Goal: Information Seeking & Learning: Learn about a topic

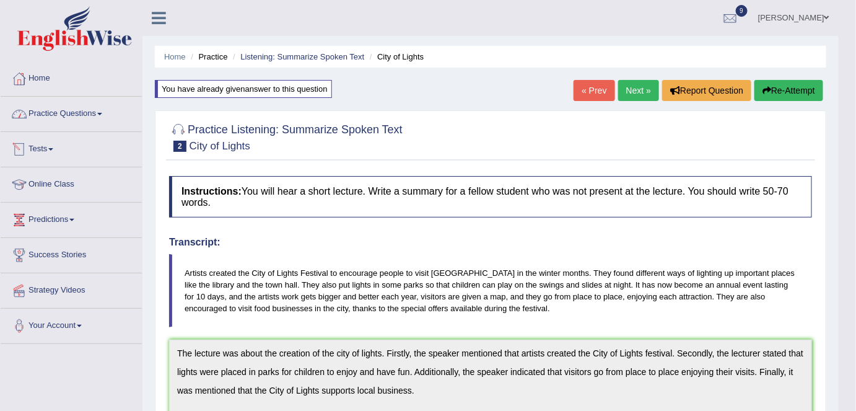
click at [90, 110] on link "Practice Questions" at bounding box center [71, 112] width 141 height 31
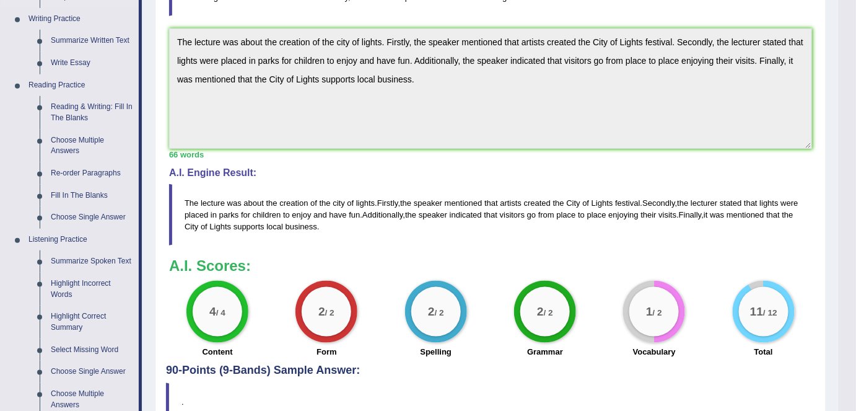
scroll to position [320, 0]
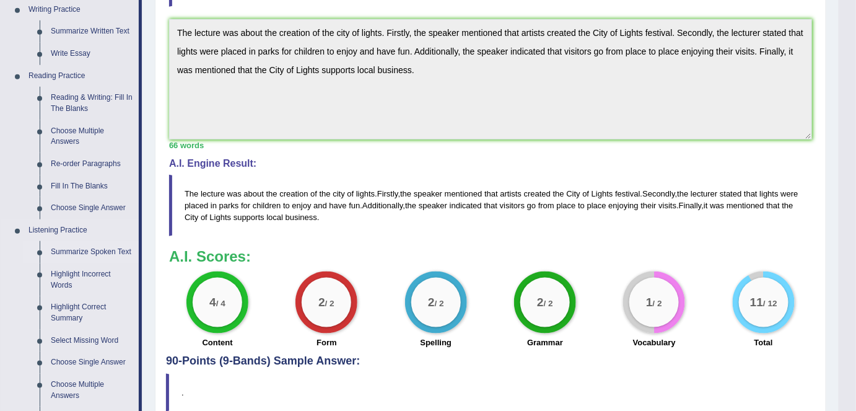
click at [92, 241] on link "Summarize Spoken Text" at bounding box center [92, 252] width 94 height 22
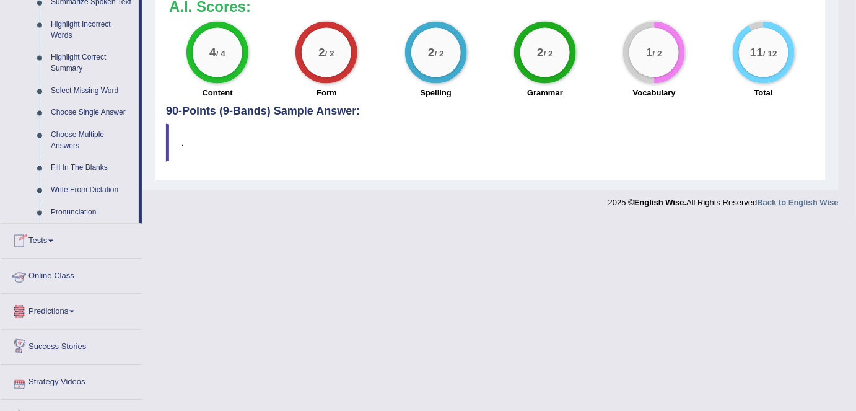
scroll to position [593, 0]
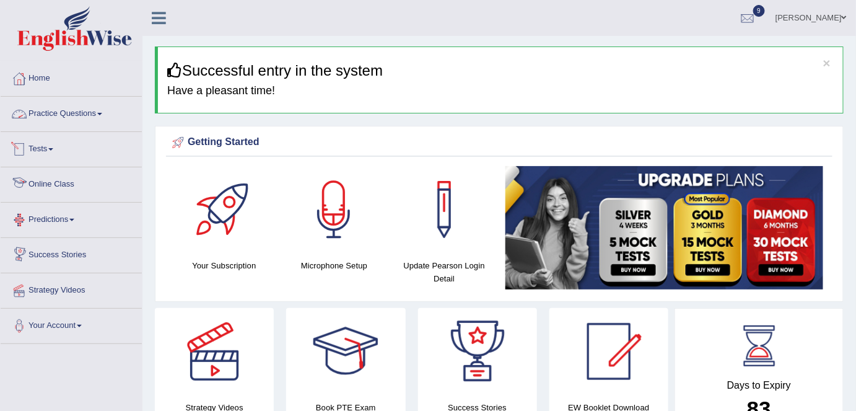
click at [99, 108] on link "Practice Questions" at bounding box center [71, 112] width 141 height 31
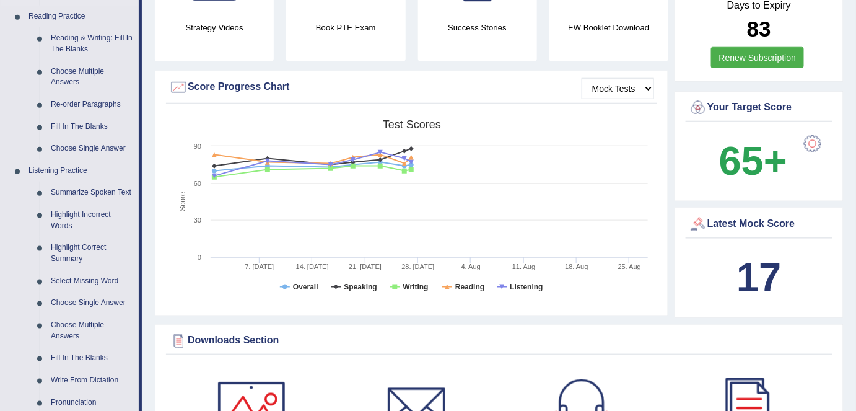
scroll to position [380, 0]
click at [114, 191] on link "Summarize Spoken Text" at bounding box center [92, 192] width 94 height 22
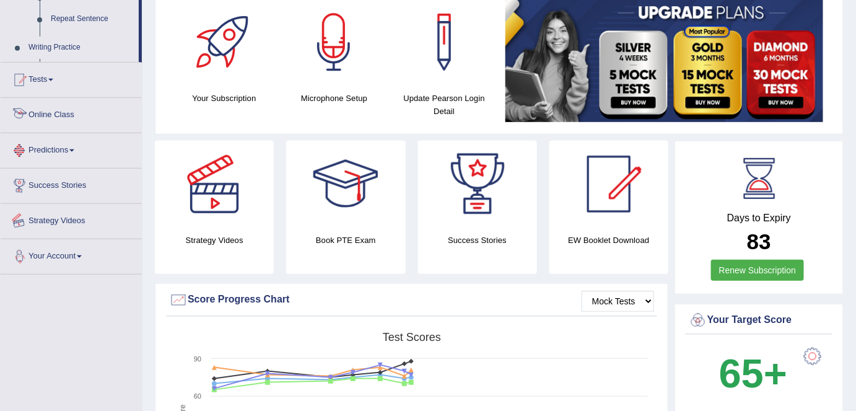
scroll to position [284, 0]
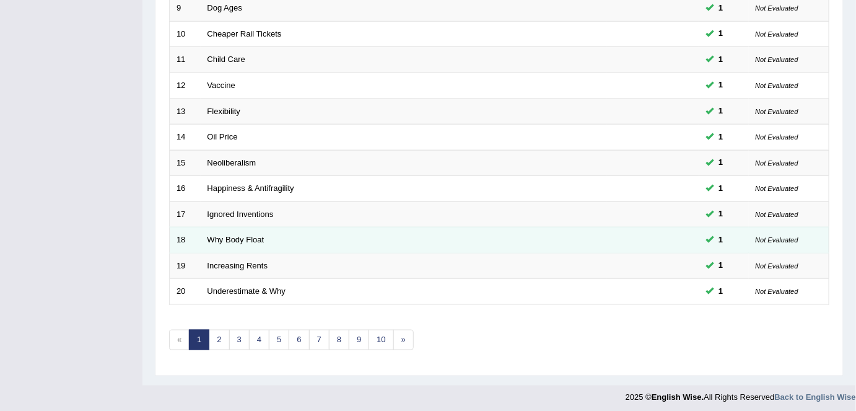
scroll to position [380, 0]
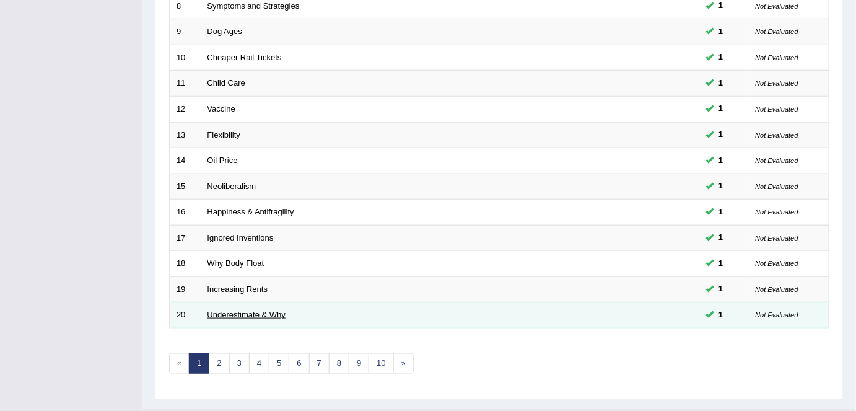
click at [245, 310] on link "Underestimate & Why" at bounding box center [246, 314] width 78 height 9
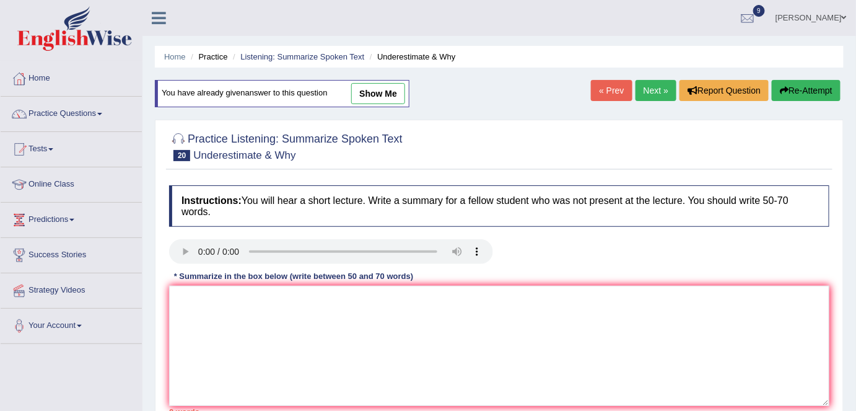
click at [390, 85] on link "show me" at bounding box center [378, 93] width 54 height 21
type textarea "A noteworthy point revealed in the lecture was about the understimate of Covid-…"
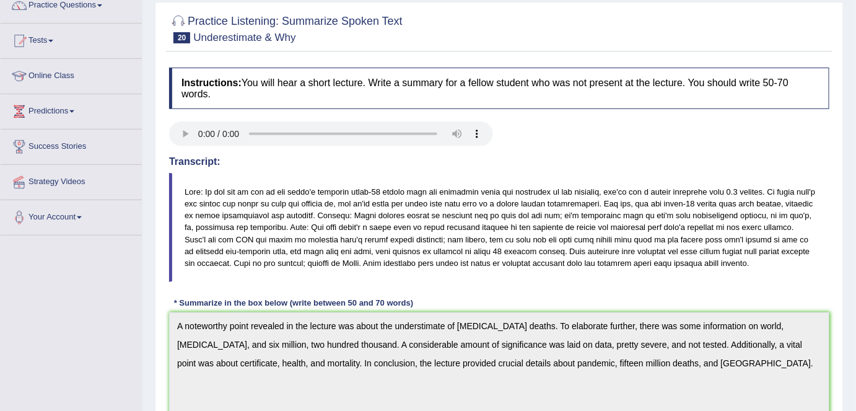
scroll to position [99, 0]
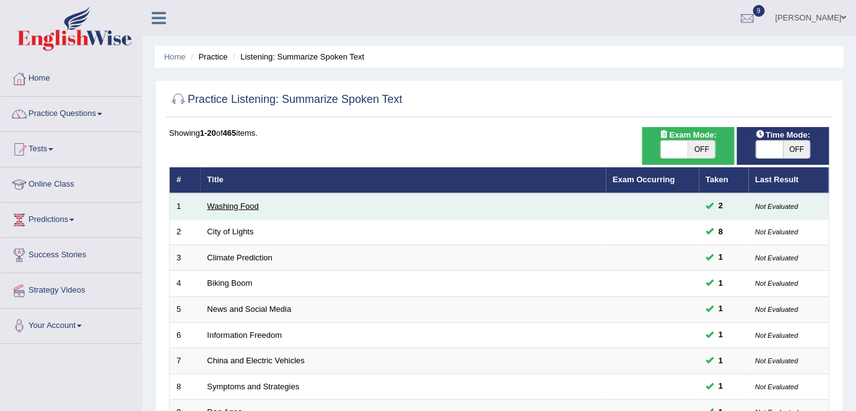
click at [236, 204] on link "Washing Food" at bounding box center [232, 205] width 51 height 9
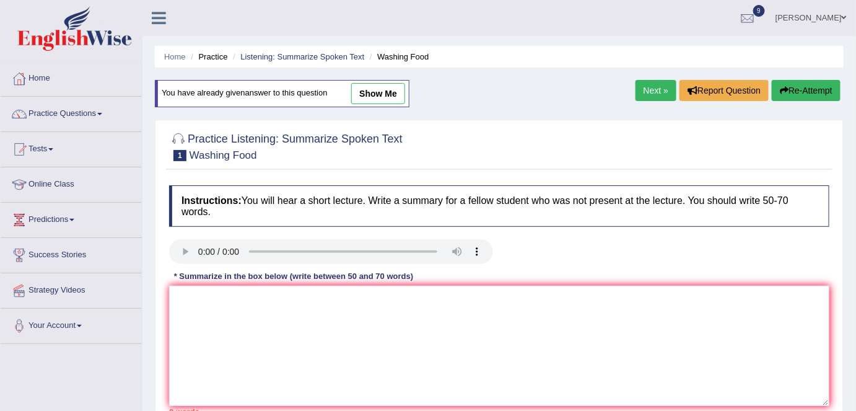
click at [387, 92] on link "show me" at bounding box center [378, 93] width 54 height 21
type textarea "The lecture was about food safety. The speaker mentioned that not all food are …"
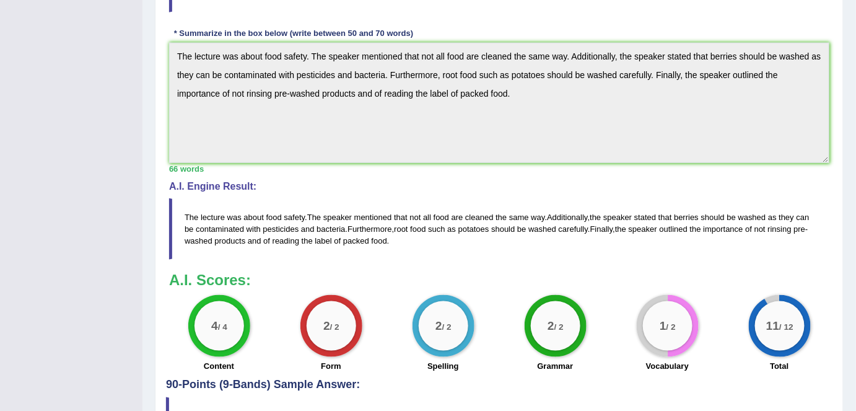
scroll to position [378, 0]
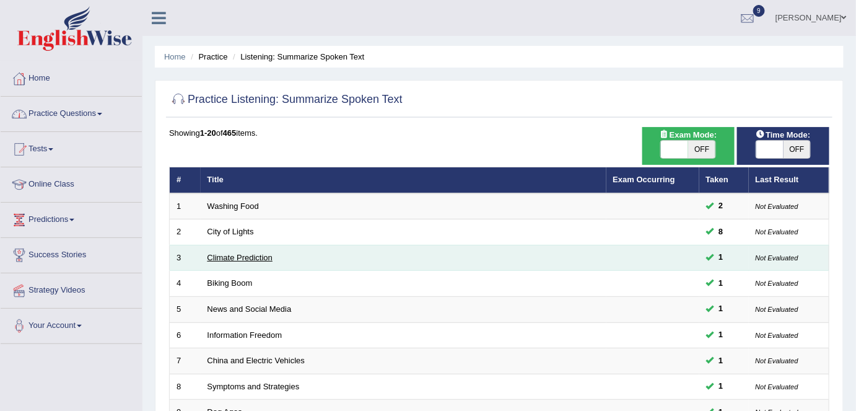
click at [251, 258] on link "Climate Prediction" at bounding box center [240, 257] width 66 height 9
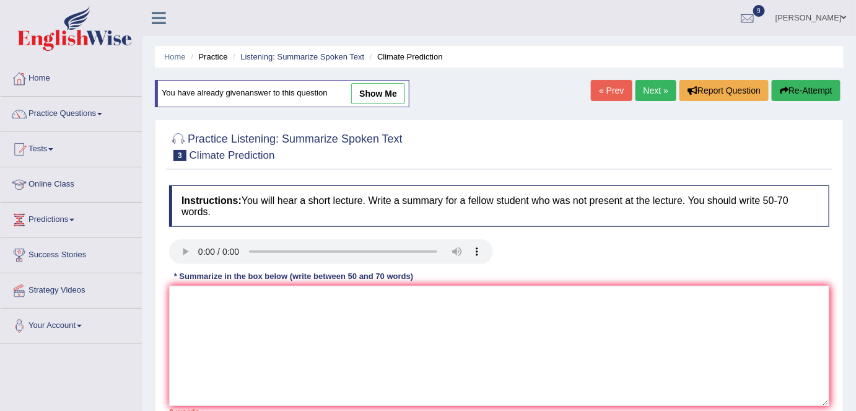
click at [387, 89] on link "show me" at bounding box center [378, 93] width 54 height 21
type textarea "The speaker provides brief information about greenhouse gas. Initially, the lec…"
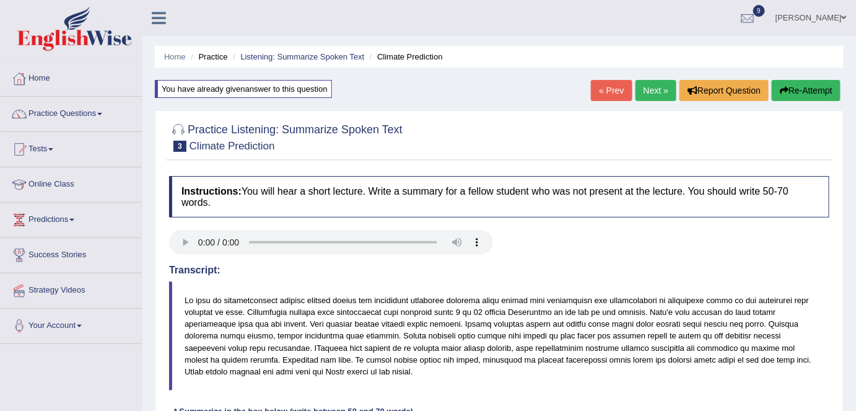
click at [819, 86] on button "Re-Attempt" at bounding box center [806, 90] width 69 height 21
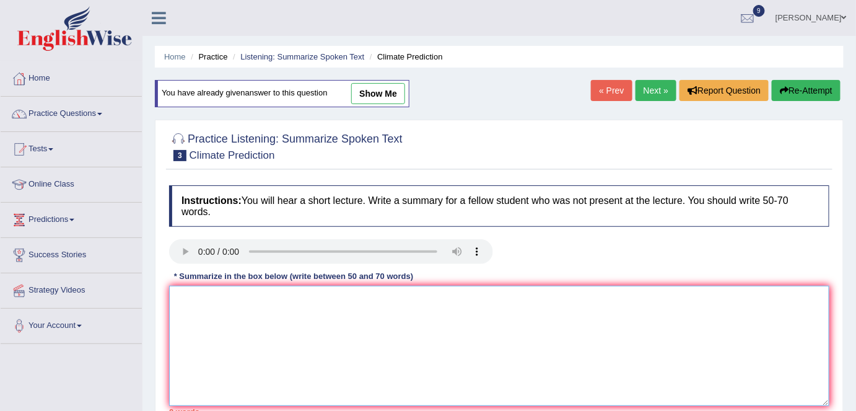
click at [204, 328] on textarea at bounding box center [499, 346] width 660 height 120
click at [218, 298] on textarea "The lecture was discussing" at bounding box center [499, 346] width 660 height 120
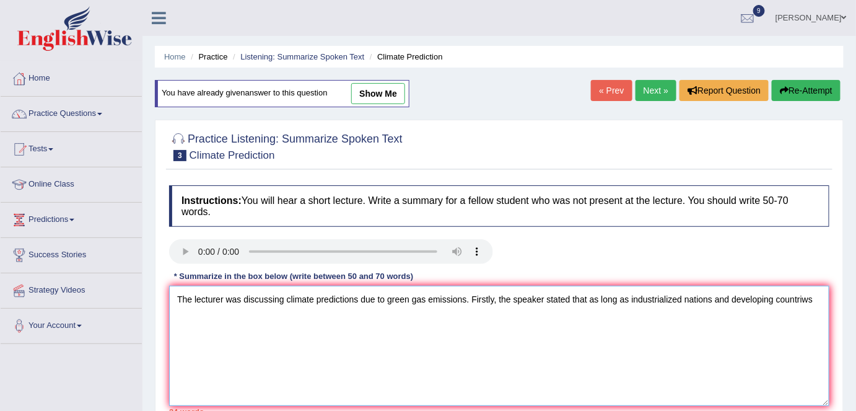
click at [713, 298] on textarea "The lecturer was discussing climate predictions due to green gas emissions. Fir…" at bounding box center [499, 346] width 660 height 120
click at [753, 297] on textarea "The lecturer was discussing climate predictions due to green gas emissions. Fir…" at bounding box center [499, 346] width 660 height 120
click at [310, 322] on textarea "The lecturer was discussing climate predictions due to green gas emissions. Fir…" at bounding box center [499, 346] width 660 height 120
click at [451, 313] on textarea "The lecturer was discussing climate predictions due to green gas emissions. Fir…" at bounding box center [499, 346] width 660 height 120
click at [541, 318] on textarea "The lecturer was discussing climate predictions due to green gas emissions. Fir…" at bounding box center [499, 346] width 660 height 120
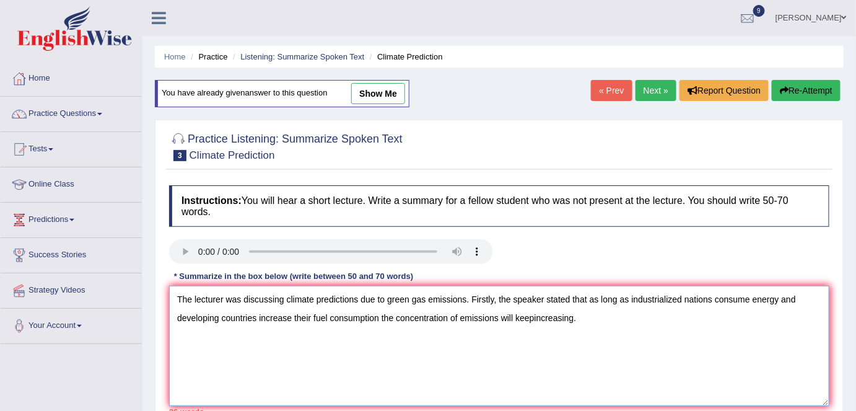
click at [751, 301] on textarea "The lecturer was discussing climate predictions due to green gas emissions. Fir…" at bounding box center [499, 346] width 660 height 120
click at [459, 316] on textarea "The lecturer was discussing climate predictions due to green gas emissions. Fir…" at bounding box center [499, 346] width 660 height 120
click at [409, 298] on textarea "The lecturer was discussing climate predictions due to green gas emissions. Fir…" at bounding box center [499, 346] width 660 height 120
click at [631, 315] on textarea "The lecturer was discussing climate predictions due to greenhouse gas emissions…" at bounding box center [499, 346] width 660 height 120
click at [719, 320] on textarea "The lecturer was discussing climate predictions due to greenhouse gas emissions…" at bounding box center [499, 346] width 660 height 120
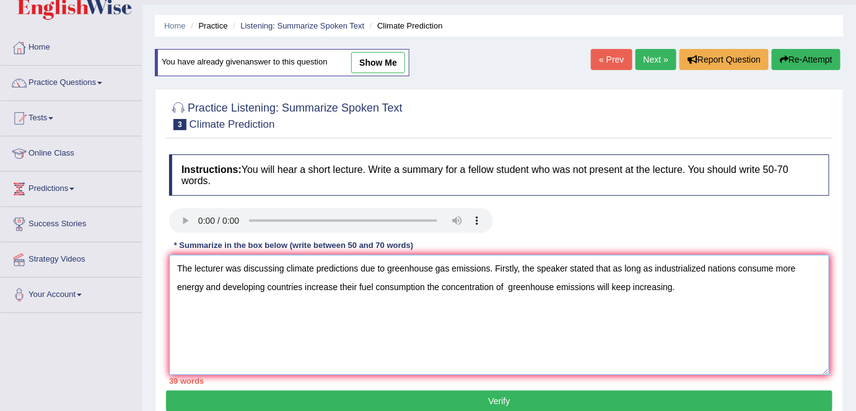
scroll to position [31, 0]
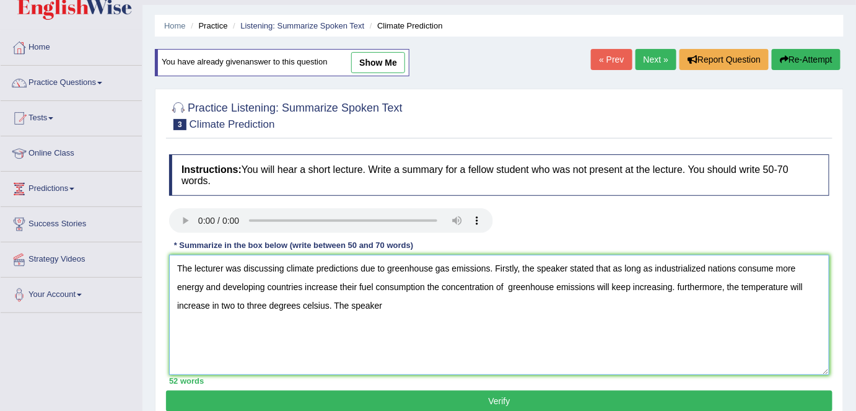
click at [332, 302] on textarea "The lecturer was discussing climate predictions due to greenhouse gas emissions…" at bounding box center [499, 315] width 660 height 120
click at [385, 301] on textarea "The lecturer was discussing climate predictions due to greenhouse gas emissions…" at bounding box center [499, 315] width 660 height 120
click at [457, 309] on textarea "The lecturer was discussing climate predictions due to greenhouse gas emissions…" at bounding box center [499, 315] width 660 height 120
click at [333, 303] on textarea "The lecturer was discussing climate predictions due to greenhouse gas emissions…" at bounding box center [499, 315] width 660 height 120
click at [468, 306] on textarea "The lecturer was discussing climate predictions due to greenhouse gas emissions…" at bounding box center [499, 315] width 660 height 120
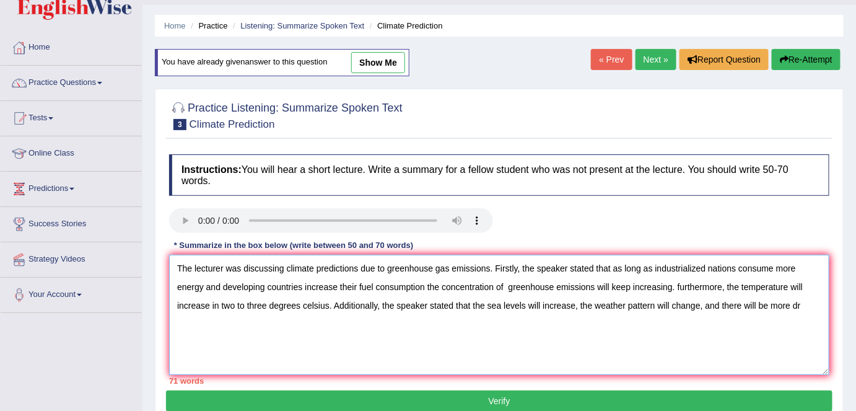
click at [489, 268] on textarea "The lecturer was discussing climate predictions due to greenhouse gas emissions…" at bounding box center [499, 315] width 660 height 120
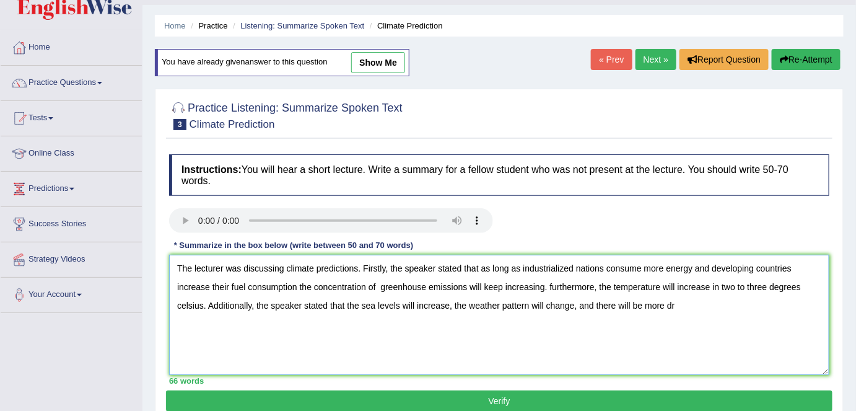
click at [692, 306] on textarea "The lecturer was discussing climate predictions. Firstly, the speaker stated th…" at bounding box center [499, 315] width 660 height 120
click at [552, 286] on textarea "The lecturer was discussing climate predictions. Firstly, the speaker stated th…" at bounding box center [499, 315] width 660 height 120
click at [689, 300] on textarea "The lecturer was discussing climate predictions. Firstly, the speaker stated th…" at bounding box center [499, 315] width 660 height 120
click at [539, 304] on textarea "The lecturer was discussing climate predictions. Firstly, the speaker stated th…" at bounding box center [499, 315] width 660 height 120
click at [600, 301] on textarea "The lecturer was discussing climate predictions. Firstly, the speaker stated th…" at bounding box center [499, 315] width 660 height 120
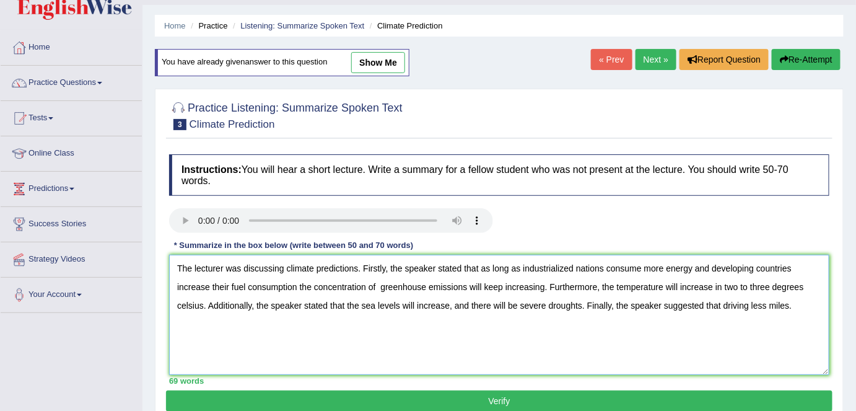
drag, startPoint x: 810, startPoint y: 303, endPoint x: 167, endPoint y: 262, distance: 644.2
click at [167, 262] on div "Instructions: You will hear a short lecture. Write a summary for a fellow stude…" at bounding box center [499, 269] width 666 height 242
click at [682, 308] on textarea "The lecturer was discussing climate predictions. Firstly, the speaker stated th…" at bounding box center [499, 315] width 660 height 120
click at [502, 284] on textarea "The lecturer was discussing climate predictions. Firstly, the speaker stated th…" at bounding box center [499, 315] width 660 height 120
click at [567, 286] on textarea "The lecturer was discussing climate predictions. Firstly, the speaker stated th…" at bounding box center [499, 315] width 660 height 120
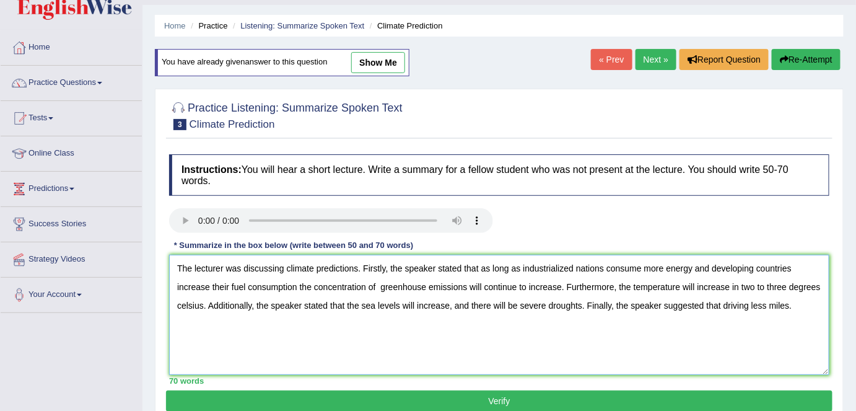
click at [464, 286] on textarea "The lecturer was discussing climate predictions. Firstly, the speaker stated th…" at bounding box center [499, 315] width 660 height 120
click at [298, 286] on textarea "The lecturer was discussing climate predictions. Firstly, the speaker stated th…" at bounding box center [499, 315] width 660 height 120
click at [471, 283] on textarea "The lecturer was discussing climate predictions. Firstly, the speaker stated th…" at bounding box center [499, 315] width 660 height 120
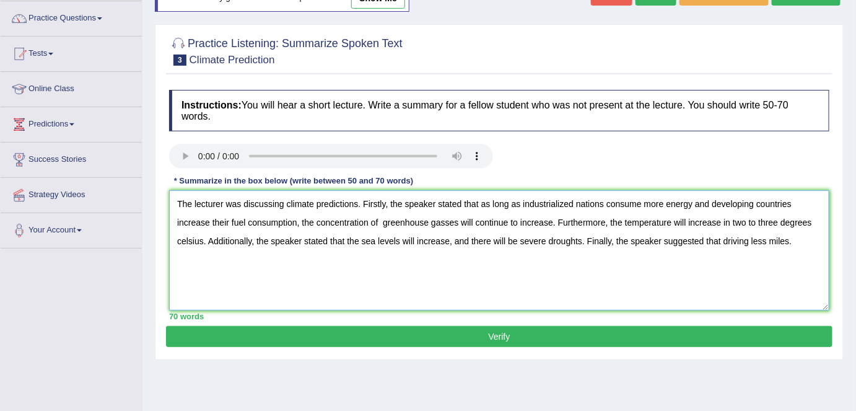
scroll to position [97, 0]
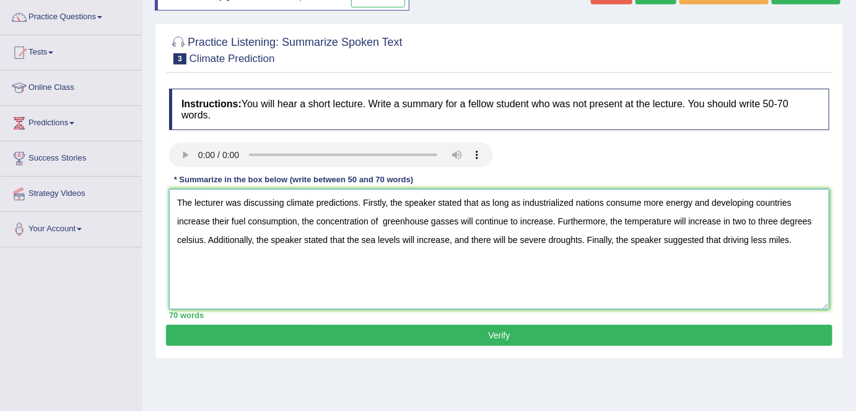
click at [720, 237] on textarea "The lecturer was discussing climate predictions. Firstly, the speaker stated th…" at bounding box center [499, 249] width 660 height 120
click at [761, 242] on textarea "The lecturer was discussing climate predictions. Firstly, the speaker stated th…" at bounding box center [499, 249] width 660 height 120
click at [714, 242] on textarea "The lecturer was discussing climate predictions. Firstly, the speaker stated th…" at bounding box center [499, 249] width 660 height 120
type textarea "The lecturer was discussing climate predictions. Firstly, the speaker stated th…"
click at [457, 333] on button "Verify" at bounding box center [499, 335] width 666 height 21
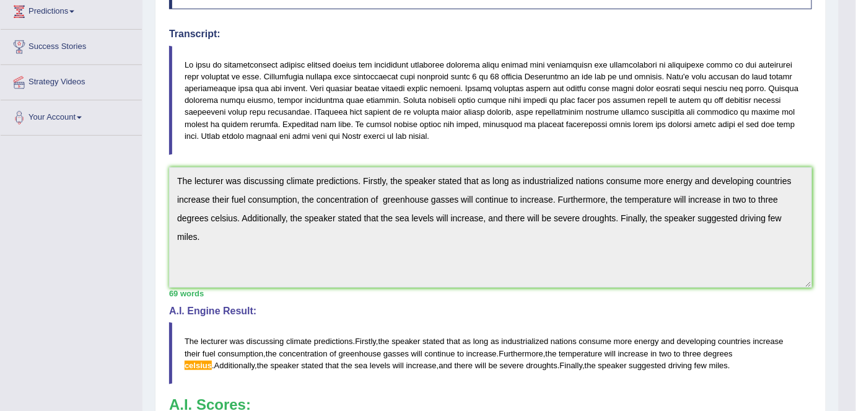
scroll to position [206, 0]
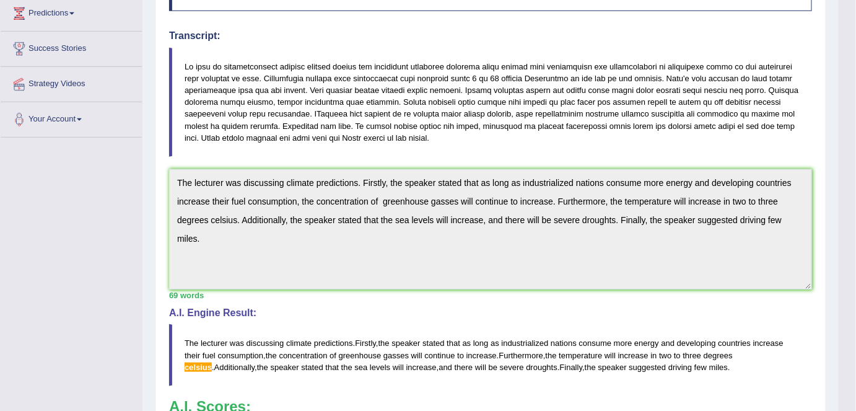
click at [166, 180] on div "Instructions: You will hear a short lecture. Write a summary for a fellow stude…" at bounding box center [490, 233] width 649 height 541
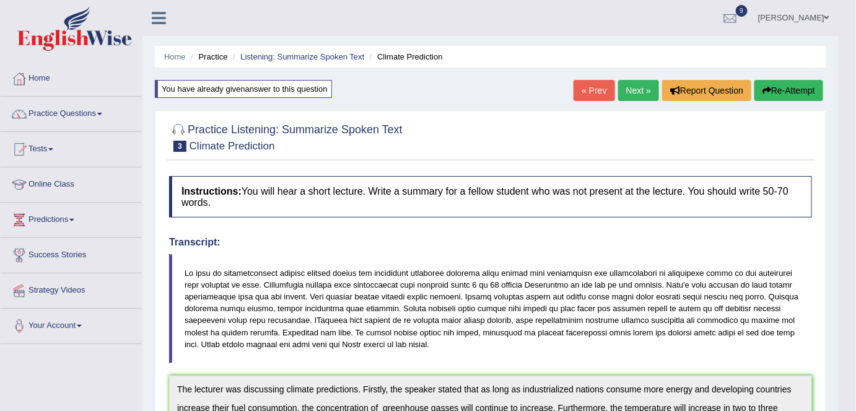
click at [777, 94] on button "Re-Attempt" at bounding box center [788, 90] width 69 height 21
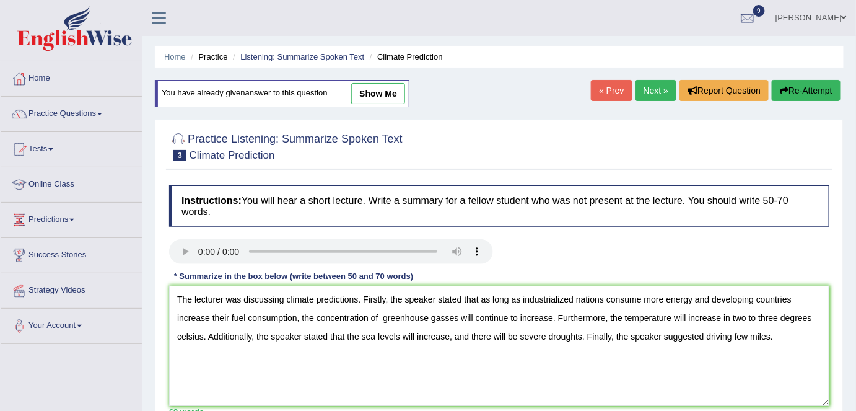
click at [203, 336] on textarea "The lecturer was discussing climate predictions. Firstly, the speaker stated th…" at bounding box center [499, 346] width 660 height 120
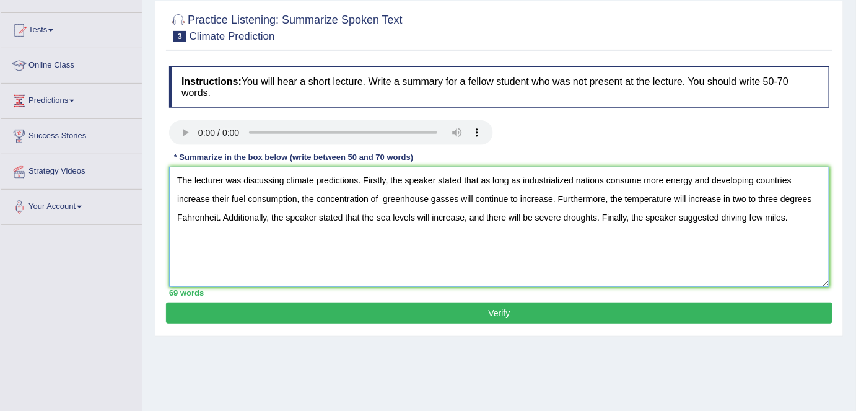
scroll to position [120, 0]
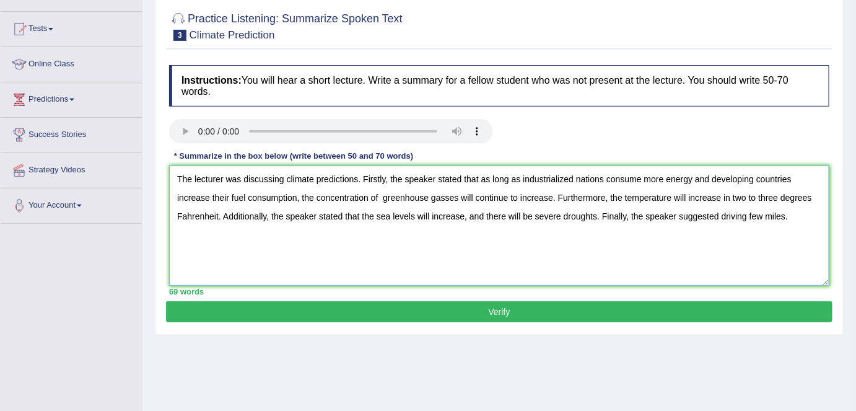
type textarea "The lecturer was discussing climate predictions. Firstly, the speaker stated th…"
click at [481, 314] on button "Verify" at bounding box center [499, 311] width 666 height 21
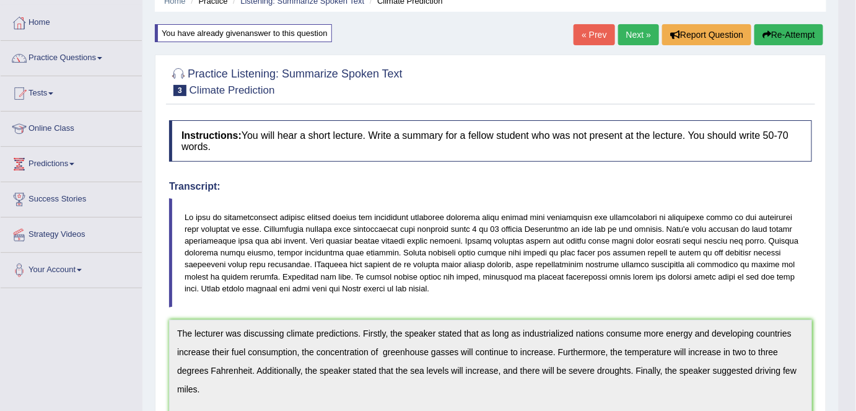
scroll to position [0, 0]
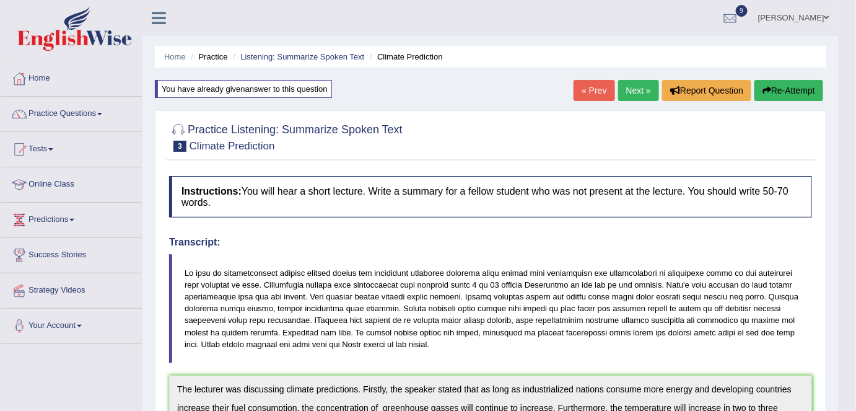
click at [629, 83] on link "Next »" at bounding box center [638, 90] width 41 height 21
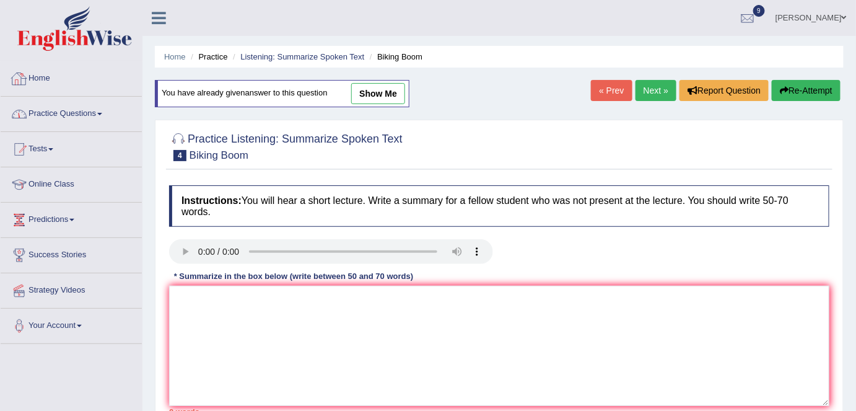
click at [69, 111] on link "Practice Questions" at bounding box center [71, 112] width 141 height 31
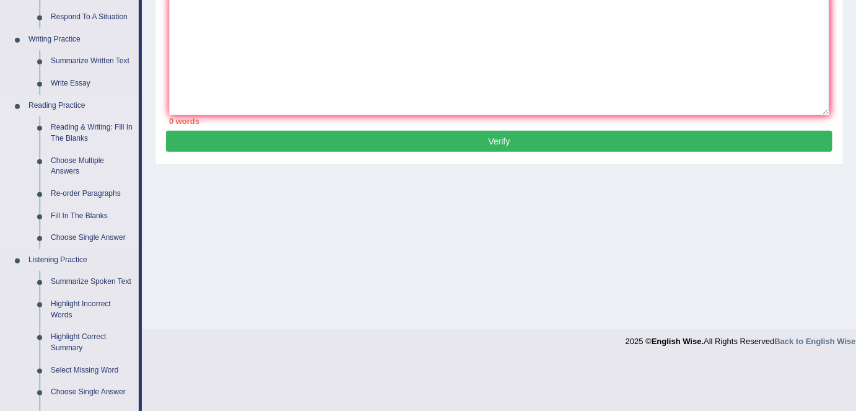
scroll to position [292, 0]
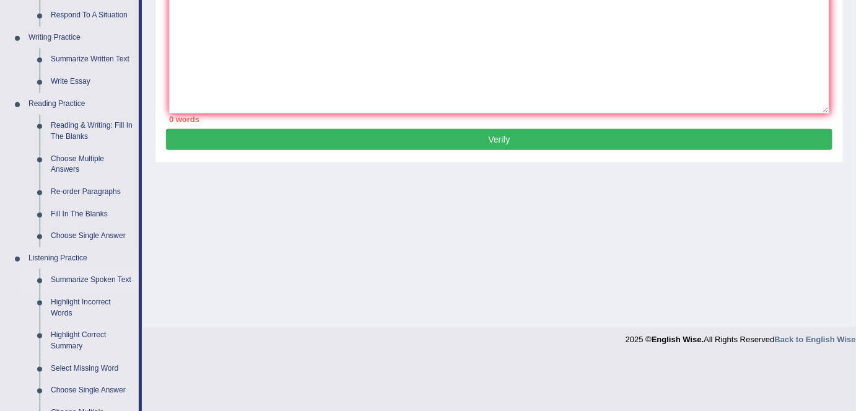
click at [86, 274] on link "Summarize Spoken Text" at bounding box center [92, 280] width 94 height 22
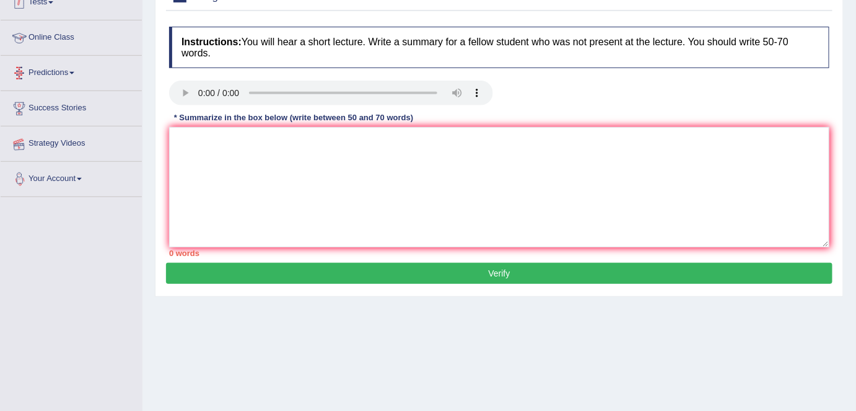
scroll to position [239, 0]
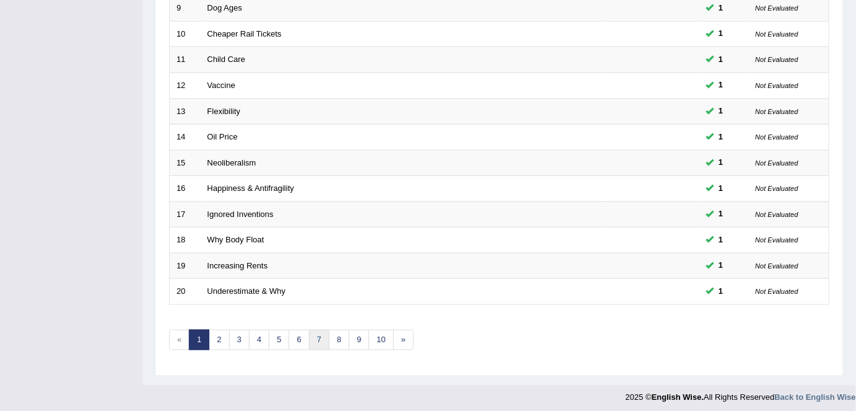
click at [320, 337] on link "7" at bounding box center [319, 340] width 20 height 20
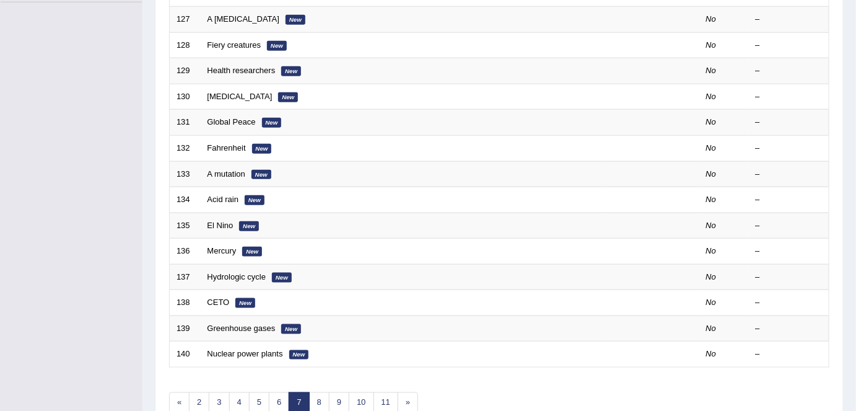
scroll to position [404, 0]
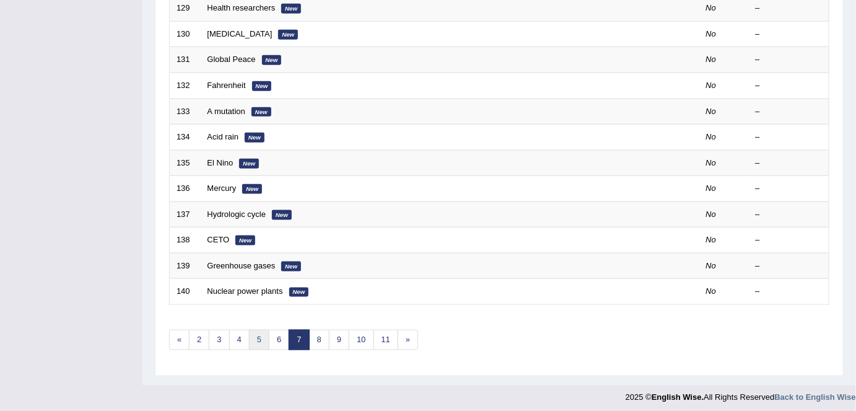
click at [253, 330] on link "5" at bounding box center [259, 340] width 20 height 20
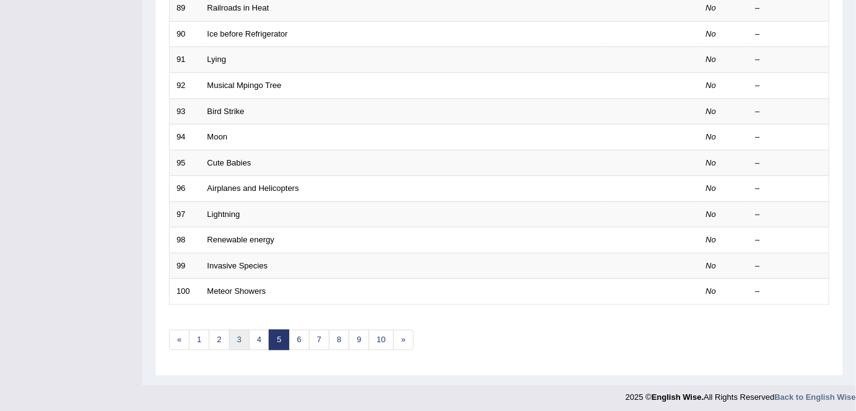
click at [246, 330] on link "3" at bounding box center [239, 340] width 20 height 20
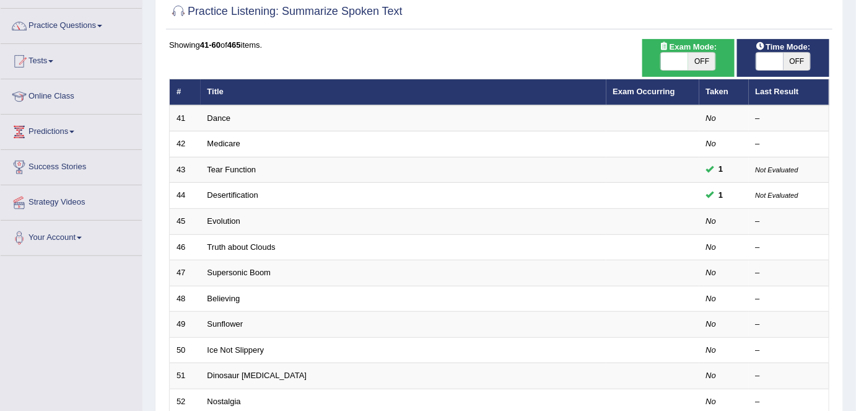
scroll to position [89, 0]
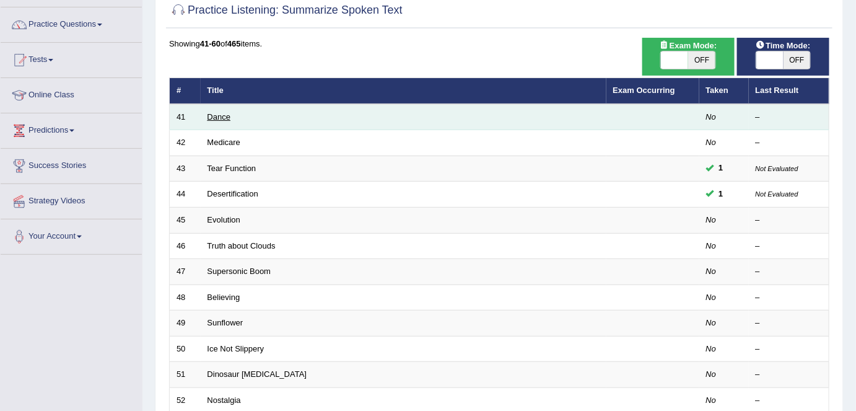
click at [215, 114] on link "Dance" at bounding box center [219, 116] width 24 height 9
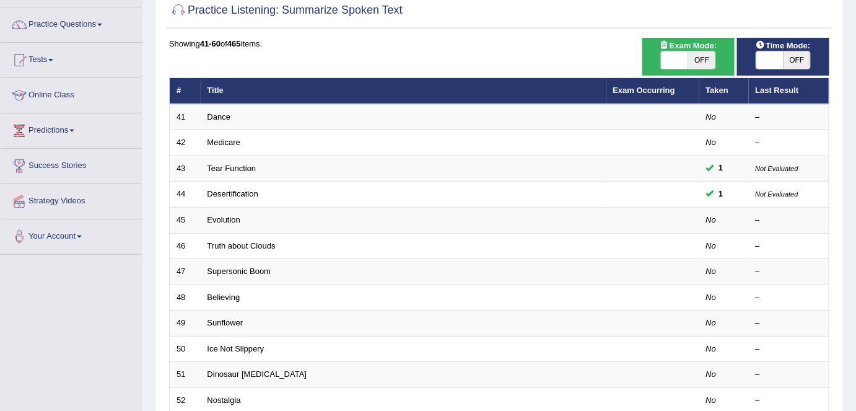
click at [799, 53] on span "OFF" at bounding box center [797, 59] width 27 height 17
checkbox input "true"
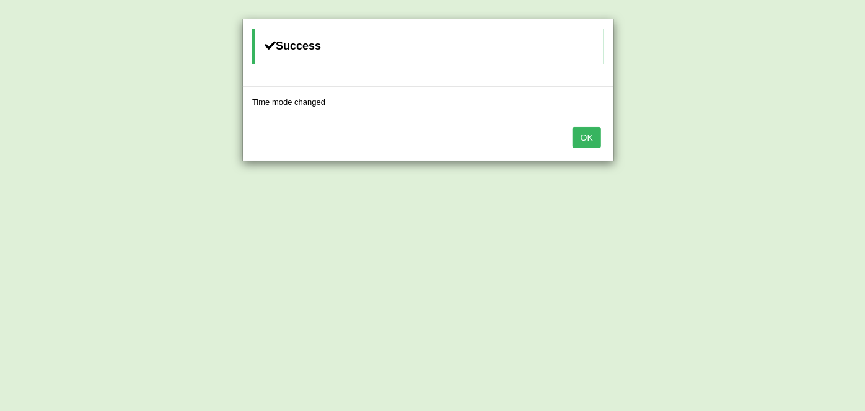
click at [577, 129] on button "OK" at bounding box center [586, 137] width 28 height 21
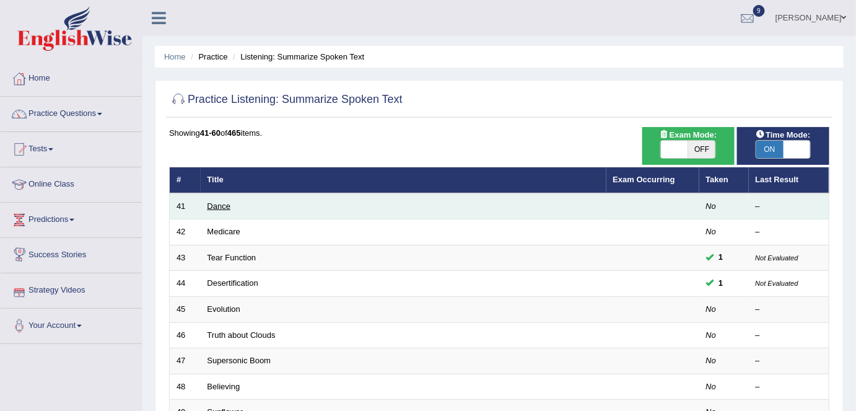
click at [218, 207] on link "Dance" at bounding box center [219, 205] width 24 height 9
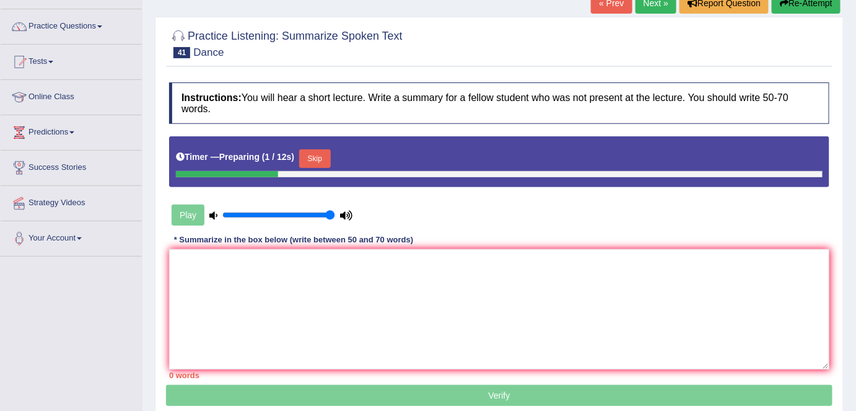
scroll to position [87, 0]
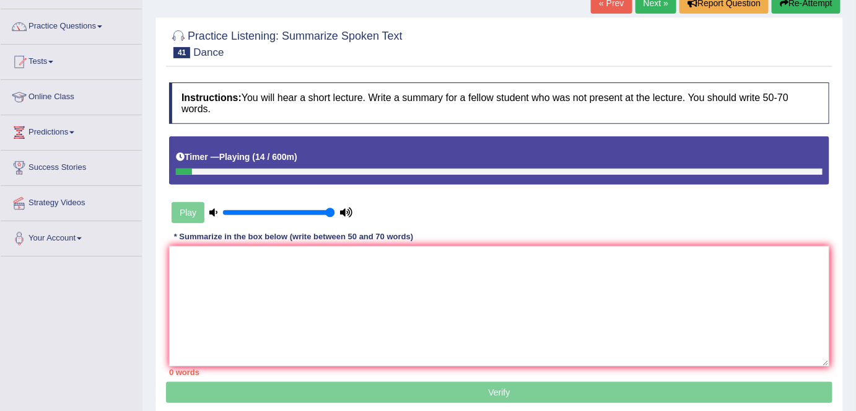
click at [795, 5] on button "Re-Attempt" at bounding box center [806, 3] width 69 height 21
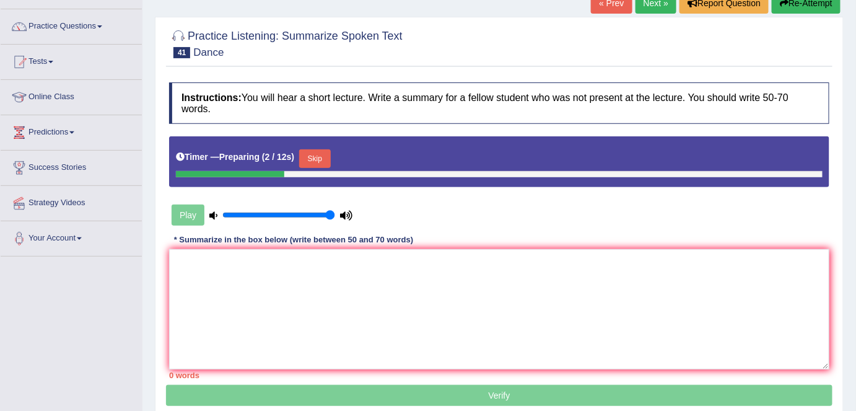
click at [326, 157] on button "Skip" at bounding box center [314, 158] width 31 height 19
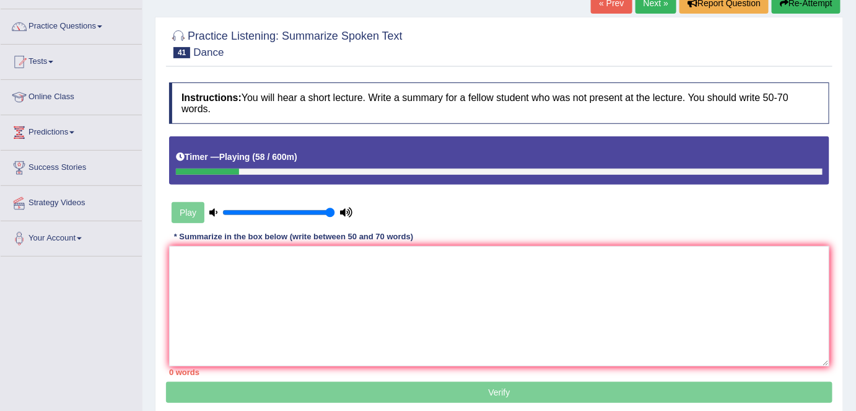
click at [796, 3] on button "Re-Attempt" at bounding box center [806, 3] width 69 height 21
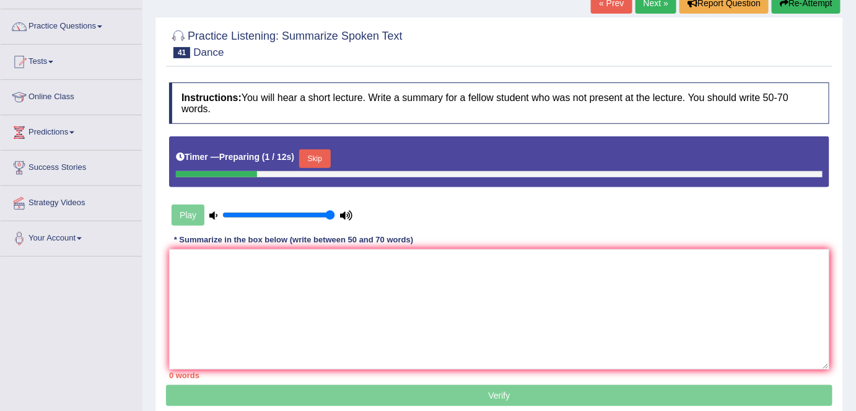
click at [323, 152] on button "Skip" at bounding box center [314, 158] width 31 height 19
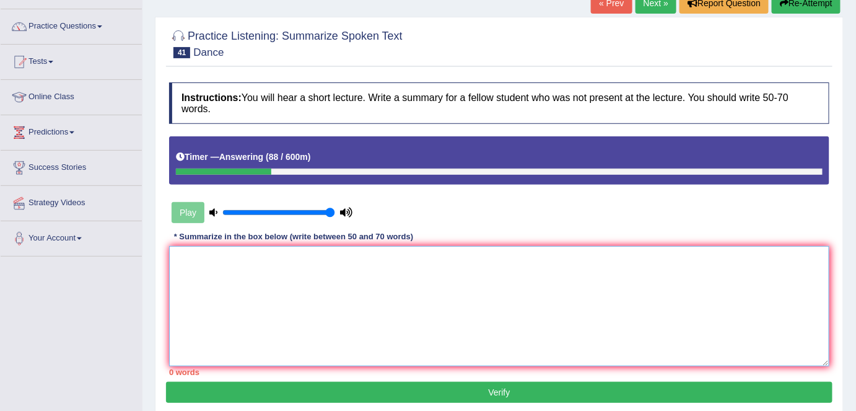
click at [344, 271] on textarea at bounding box center [499, 306] width 660 height 120
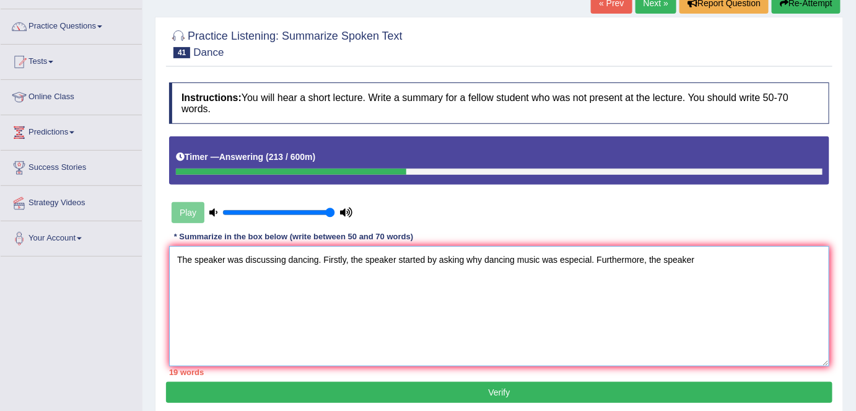
drag, startPoint x: 715, startPoint y: 261, endPoint x: 274, endPoint y: 256, distance: 441.0
drag, startPoint x: 274, startPoint y: 256, endPoint x: 708, endPoint y: 250, distance: 434.2
click at [708, 250] on textarea "The speaker was discussing dancing. Firstly, the speaker started by asking why …" at bounding box center [499, 306] width 660 height 120
drag, startPoint x: 708, startPoint y: 250, endPoint x: 147, endPoint y: 256, distance: 561.2
click at [147, 256] on div "Home Practice Listening: Summarize Spoken Text Dance « Prev Next » Report Quest…" at bounding box center [499, 222] width 714 height 619
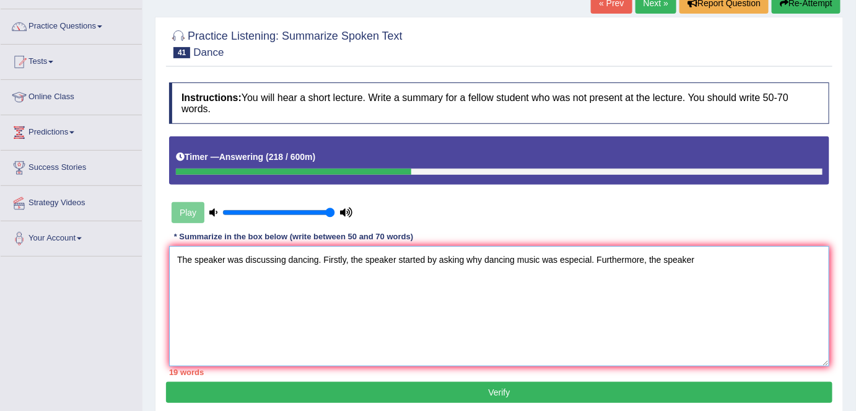
type textarea "The speaker was discussing dancing. Firstly, the speaker started by asking why …"
click at [798, 5] on button "Re-Attempt" at bounding box center [806, 3] width 69 height 21
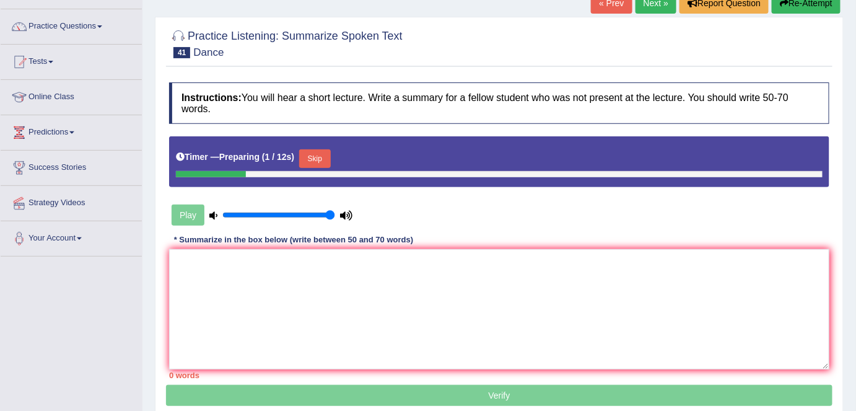
click at [325, 159] on button "Skip" at bounding box center [314, 158] width 31 height 19
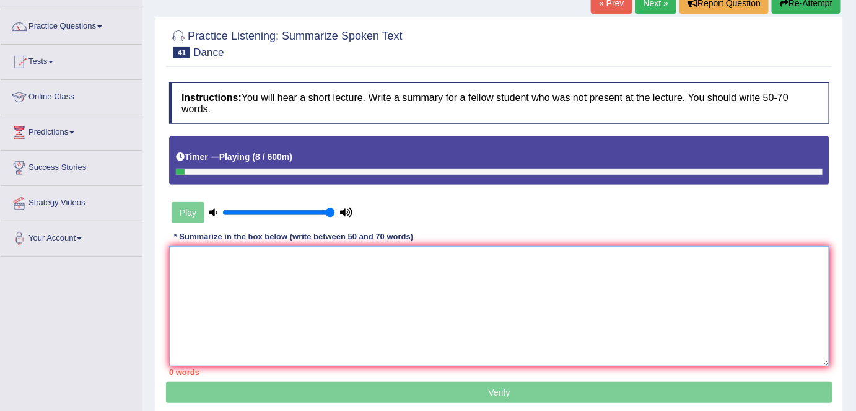
click at [260, 302] on textarea at bounding box center [499, 306] width 660 height 120
paste textarea "The speaker was discussing dancing. Firstly, the speaker started by asking why …"
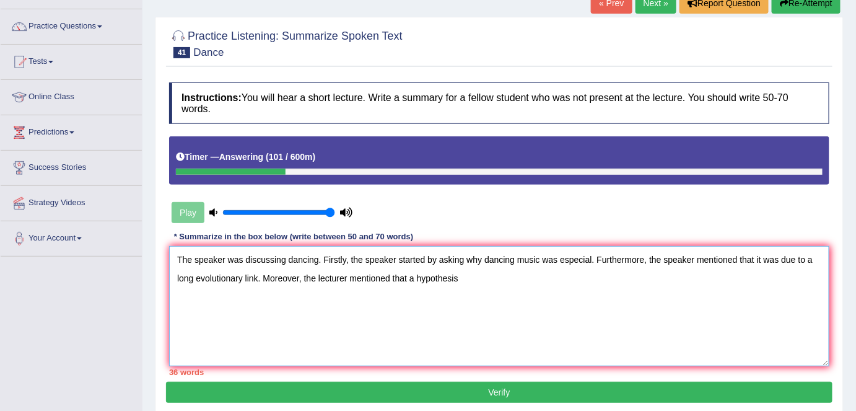
click at [413, 276] on textarea "The speaker was discussing dancing. Firstly, the speaker started by asking why …" at bounding box center [499, 306] width 660 height 120
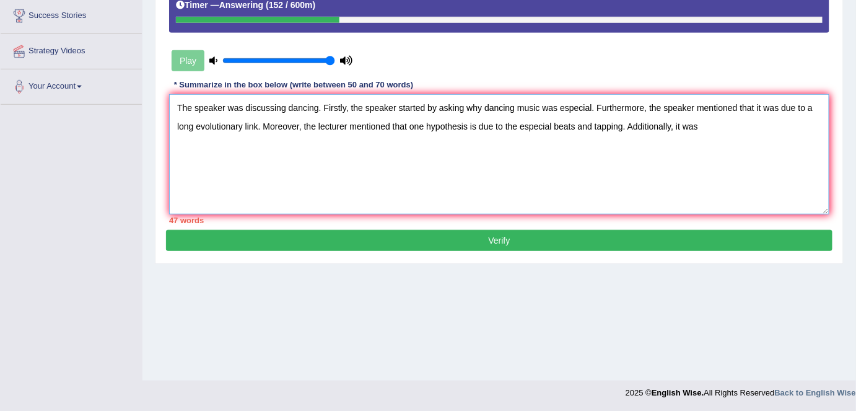
click at [390, 123] on textarea "The speaker was discussing dancing. Firstly, the speaker started by asking why …" at bounding box center [499, 154] width 660 height 120
drag, startPoint x: 722, startPoint y: 129, endPoint x: 718, endPoint y: 118, distance: 11.8
click at [718, 118] on textarea "The speaker was discussing dancing. Firstly, the speaker started by asking why …" at bounding box center [499, 154] width 660 height 120
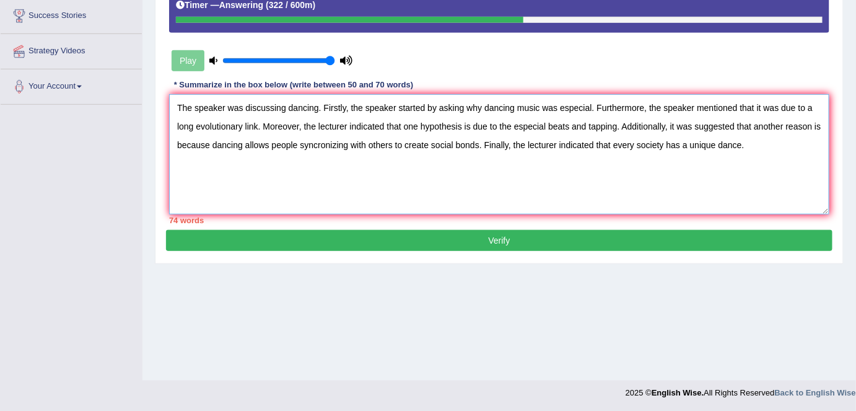
drag, startPoint x: 771, startPoint y: 144, endPoint x: 155, endPoint y: 97, distance: 618.1
click at [155, 97] on div "Practice Listening: Summarize Spoken Text 41 Dance Instructions: You will hear …" at bounding box center [499, 64] width 689 height 399
click at [476, 202] on textarea "The speaker was discussing dancing. Firstly, the speaker started by asking why …" at bounding box center [499, 154] width 660 height 120
click at [565, 103] on textarea "The speaker was discussing dancing. Firstly, the speaker started by asking why …" at bounding box center [499, 154] width 660 height 120
click at [518, 124] on textarea "The speaker was discussing dancing. Firstly, the speaker started by asking why …" at bounding box center [499, 154] width 660 height 120
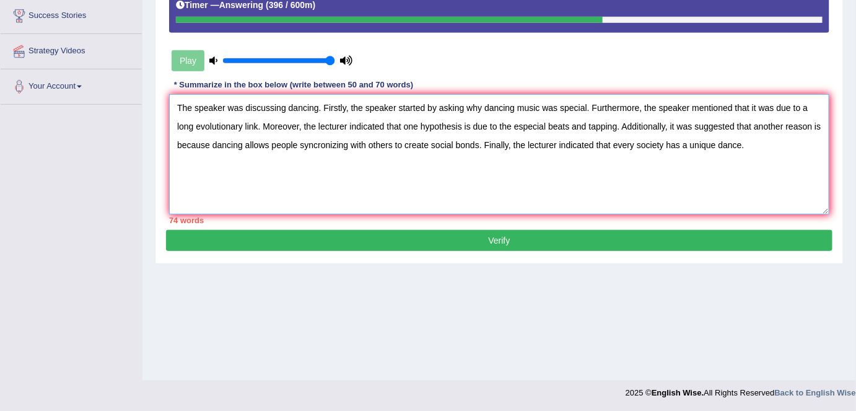
click at [518, 124] on textarea "The speaker was discussing dancing. Firstly, the speaker started by asking why …" at bounding box center [499, 154] width 660 height 120
click at [753, 126] on textarea "The speaker was discussing dancing. Firstly, the speaker started by asking why …" at bounding box center [499, 154] width 660 height 120
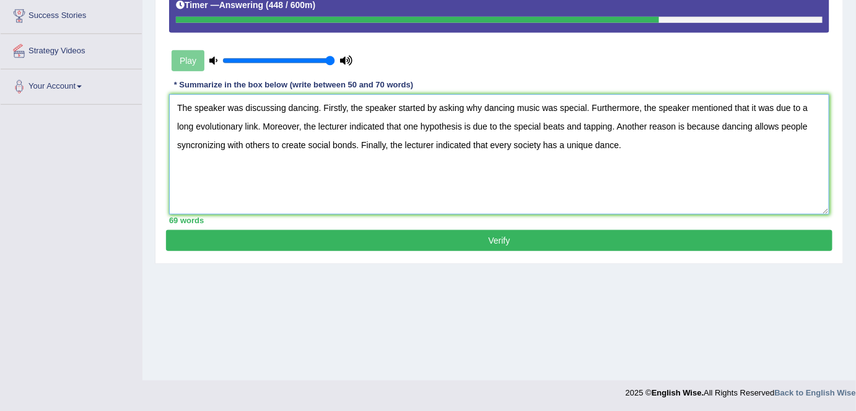
click at [512, 103] on textarea "The speaker was discussing dancing. Firstly, the speaker started by asking why …" at bounding box center [499, 154] width 660 height 120
click at [814, 127] on textarea "The speaker was discussing dancing. Firstly, the speaker started by asking why …" at bounding box center [499, 154] width 660 height 120
click at [224, 143] on textarea "The speaker was discussing dancing. Firstly, the speaker started by asking why …" at bounding box center [499, 154] width 660 height 120
click at [194, 146] on textarea "The speaker was discussing dancing. Firstly, the speaker started by asking why …" at bounding box center [499, 154] width 660 height 120
type textarea "The speaker was discussing dancing. Firstly, the speaker started by asking why …"
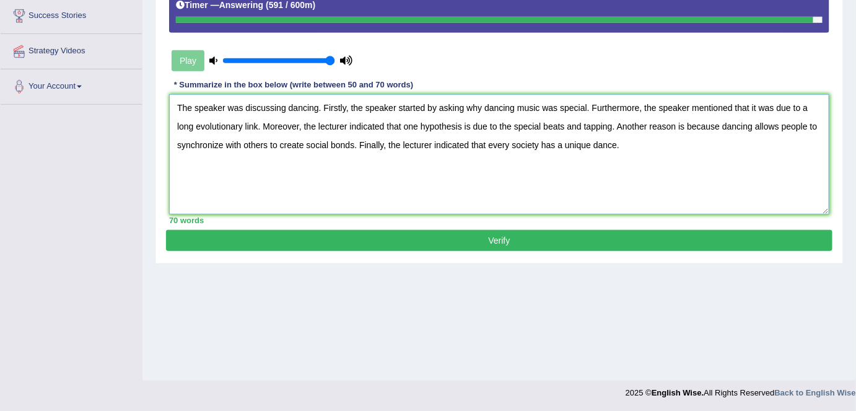
drag, startPoint x: 222, startPoint y: 141, endPoint x: 173, endPoint y: 141, distance: 48.9
click at [173, 141] on textarea "The speaker was discussing dancing. Firstly, the speaker started by asking why …" at bounding box center [499, 154] width 660 height 120
click at [300, 181] on textarea "The speaker was discussing dancing. Firstly, the speaker started by asking why …" at bounding box center [499, 154] width 660 height 120
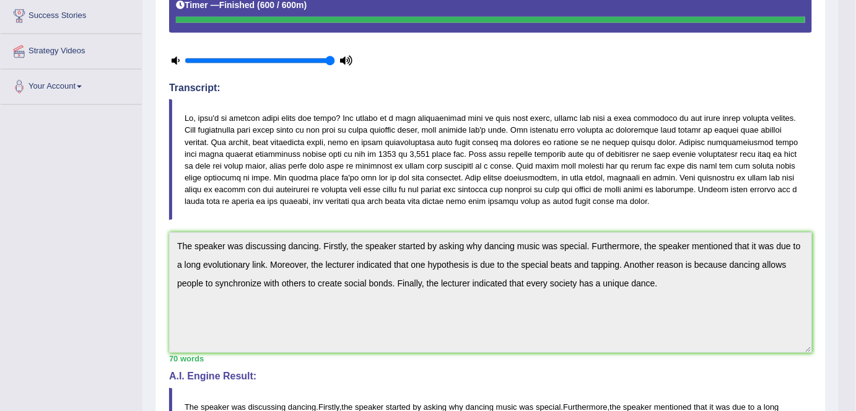
click at [710, 12] on div "Timer — Finished ( 600 / 600m )" at bounding box center [490, 5] width 629 height 22
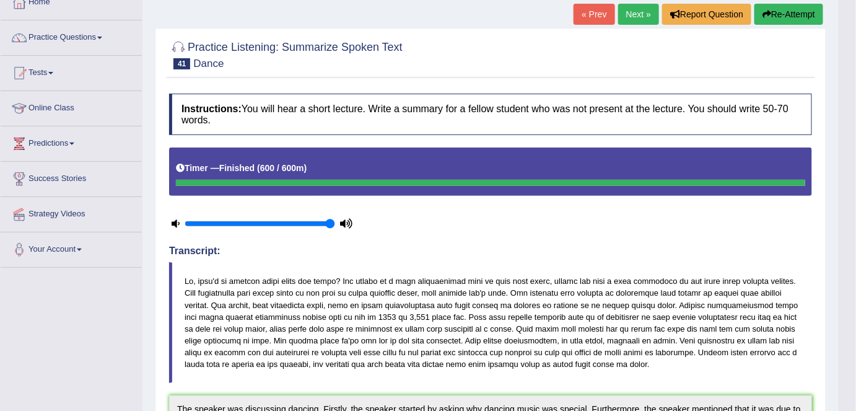
scroll to position [0, 0]
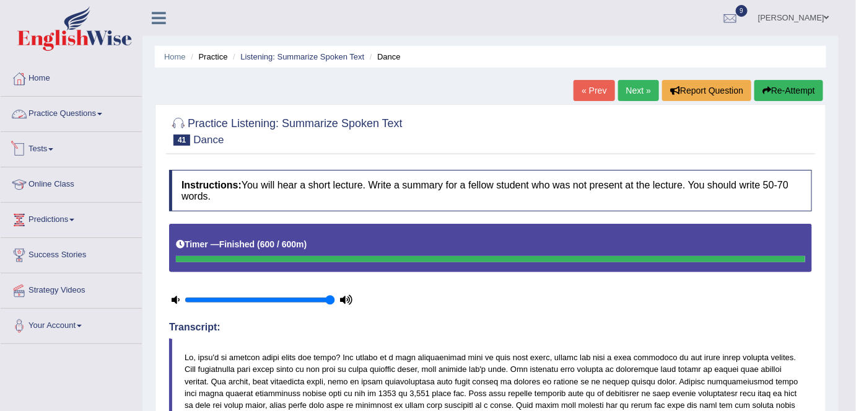
click at [62, 113] on link "Practice Questions" at bounding box center [71, 112] width 141 height 31
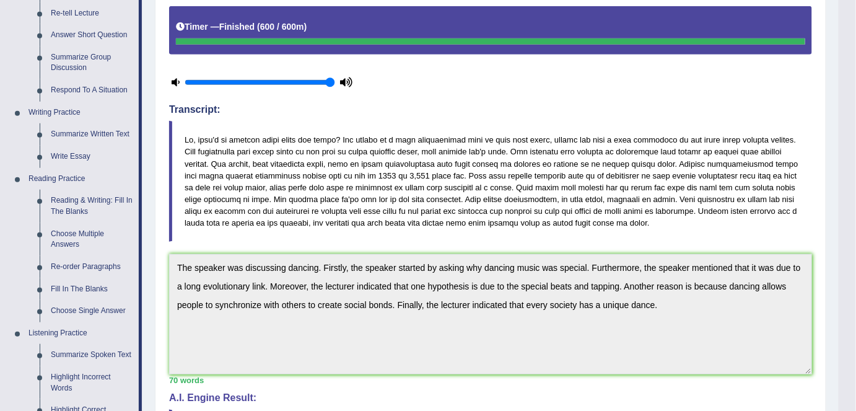
scroll to position [219, 0]
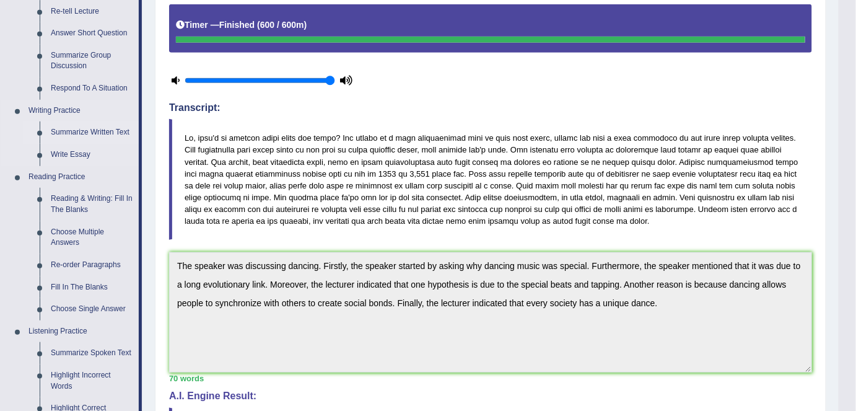
click at [103, 133] on link "Summarize Written Text" at bounding box center [92, 132] width 94 height 22
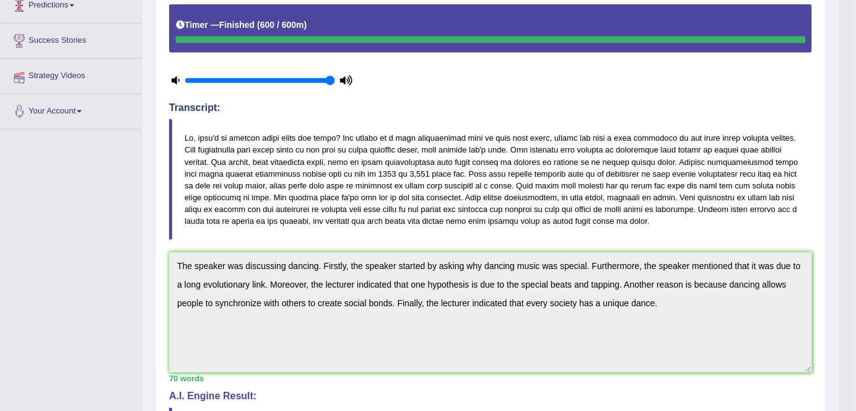
scroll to position [293, 0]
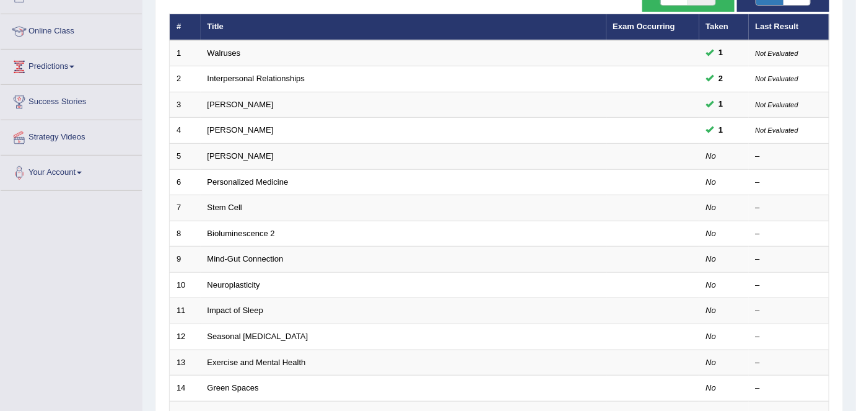
scroll to position [160, 0]
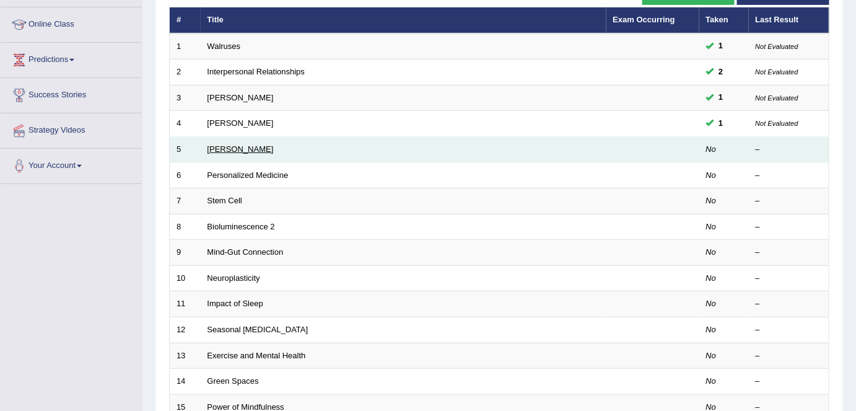
click at [241, 147] on link "[PERSON_NAME]" at bounding box center [240, 148] width 66 height 9
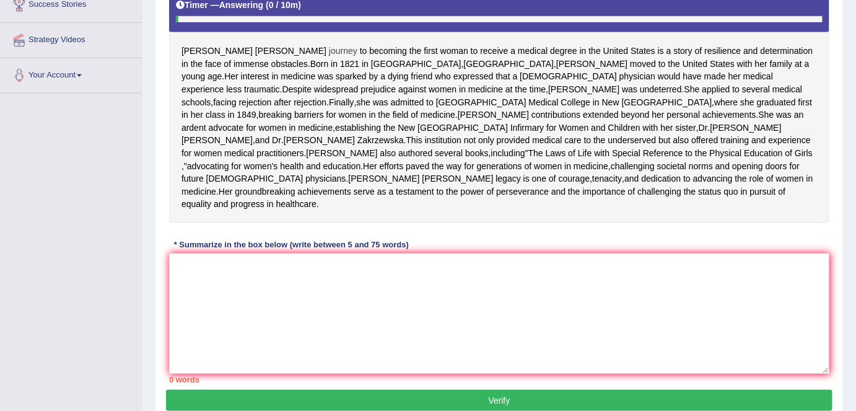
scroll to position [251, 0]
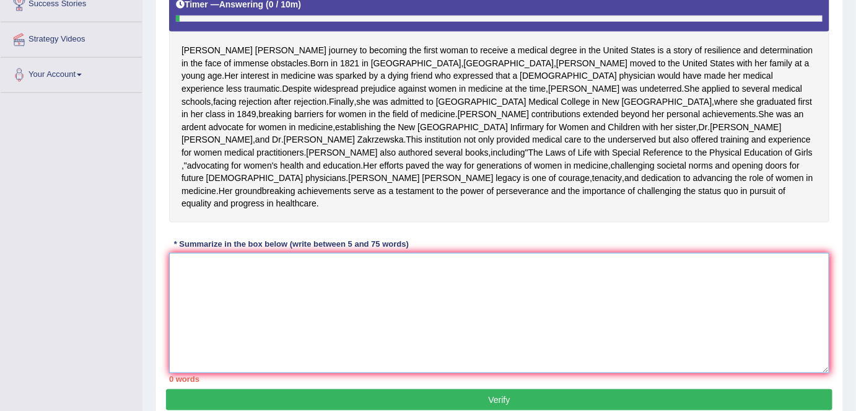
click at [245, 319] on textarea at bounding box center [499, 313] width 660 height 120
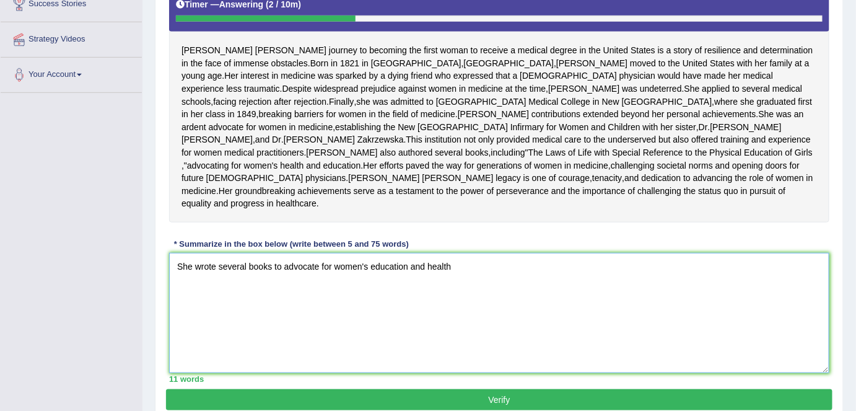
scroll to position [254, 0]
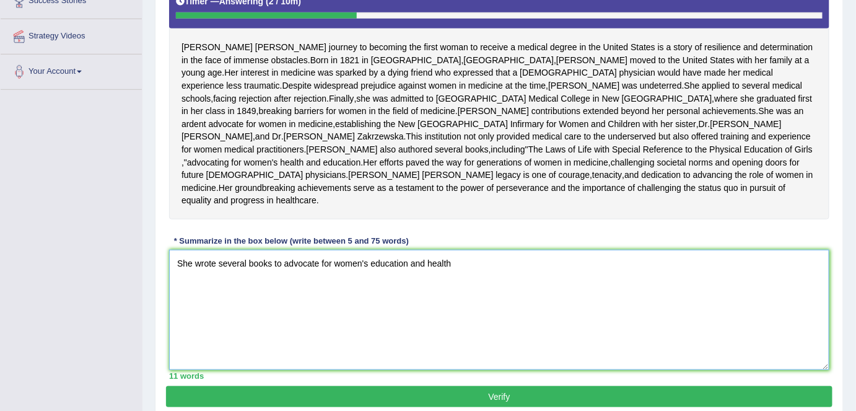
click at [274, 324] on textarea "She wrote several books to advocate for women's education and health" at bounding box center [499, 310] width 660 height 120
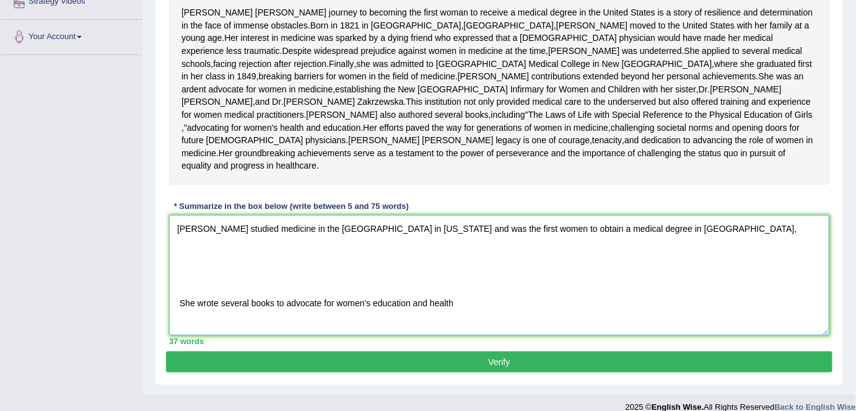
scroll to position [289, 0]
click at [178, 292] on textarea "[PERSON_NAME] studied medicine in the [GEOGRAPHIC_DATA] in [US_STATE] and was t…" at bounding box center [499, 275] width 660 height 120
click at [789, 281] on textarea "[PERSON_NAME] studied medicine in the [GEOGRAPHIC_DATA] in [US_STATE] and was t…" at bounding box center [499, 275] width 660 height 120
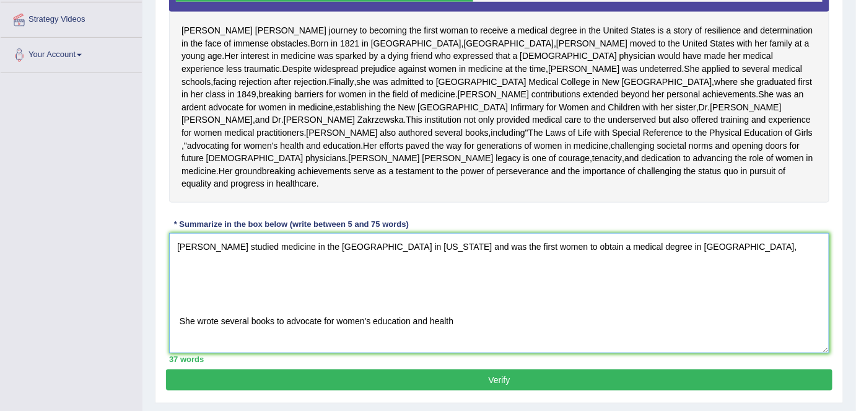
scroll to position [270, 0]
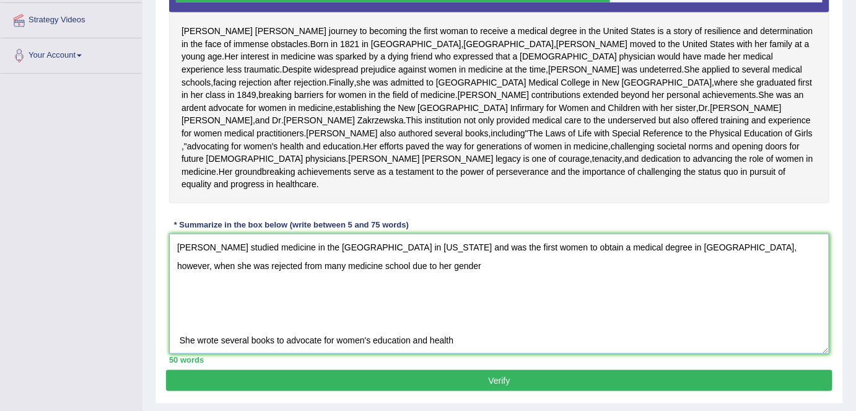
click at [373, 318] on textarea "[PERSON_NAME] studied medicine in the [GEOGRAPHIC_DATA] in [US_STATE] and was t…" at bounding box center [499, 294] width 660 height 120
click at [491, 323] on textarea "[PERSON_NAME] studied medicine in the [GEOGRAPHIC_DATA] in [US_STATE] and was t…" at bounding box center [499, 294] width 660 height 120
click at [774, 300] on textarea "[PERSON_NAME] studied medicine in the [GEOGRAPHIC_DATA] in [US_STATE] and was t…" at bounding box center [499, 294] width 660 height 120
click at [467, 316] on textarea "[PERSON_NAME] studied medicine in the [GEOGRAPHIC_DATA] in [US_STATE] and was t…" at bounding box center [499, 294] width 660 height 120
drag, startPoint x: 813, startPoint y: 297, endPoint x: 634, endPoint y: 325, distance: 180.6
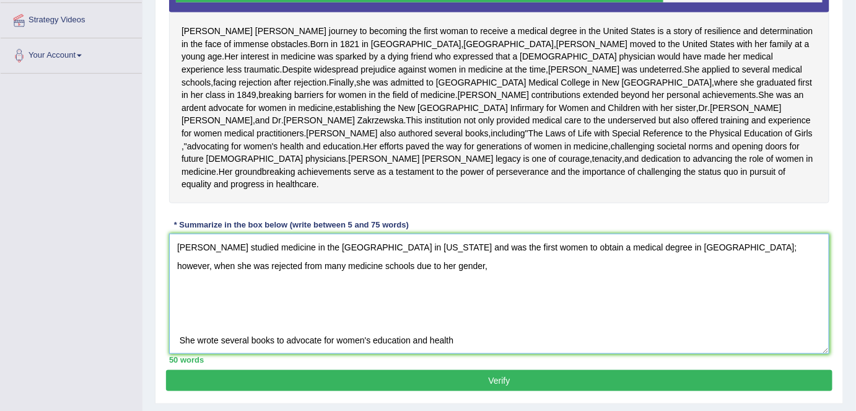
click at [634, 325] on textarea "[PERSON_NAME] studied medicine in the [GEOGRAPHIC_DATA] in [US_STATE] and was t…" at bounding box center [499, 294] width 660 height 120
click at [198, 315] on textarea "[PERSON_NAME] studied medicine in the [GEOGRAPHIC_DATA] in [US_STATE] and was t…" at bounding box center [499, 294] width 660 height 120
click at [497, 316] on textarea "[PERSON_NAME] studied medicine in the [GEOGRAPHIC_DATA] in [US_STATE] and was t…" at bounding box center [499, 294] width 660 height 120
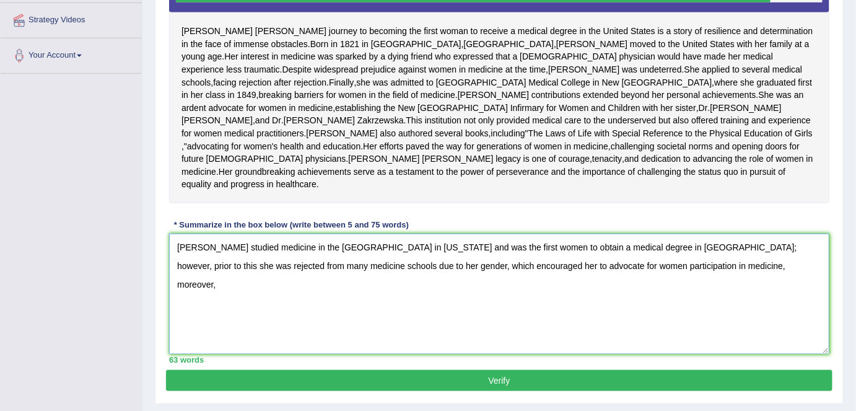
click at [182, 354] on textarea "[PERSON_NAME] studied medicine in the [GEOGRAPHIC_DATA] in [US_STATE] and was t…" at bounding box center [499, 294] width 660 height 120
click at [445, 332] on textarea "[PERSON_NAME] studied medicine in the [GEOGRAPHIC_DATA] in [US_STATE] and was t…" at bounding box center [499, 294] width 660 height 120
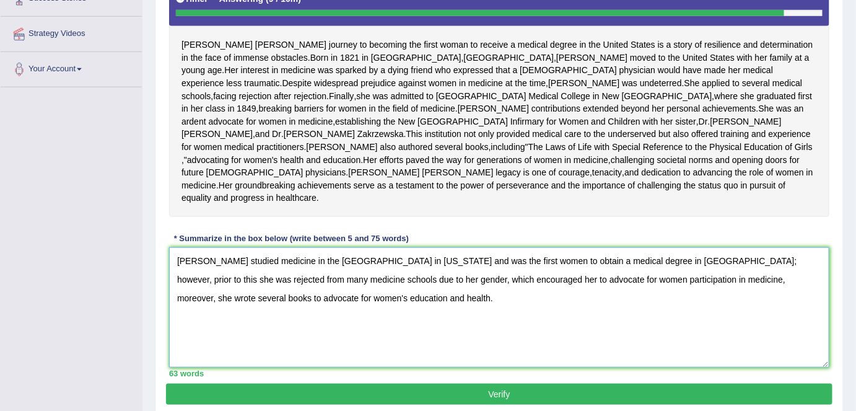
scroll to position [256, 0]
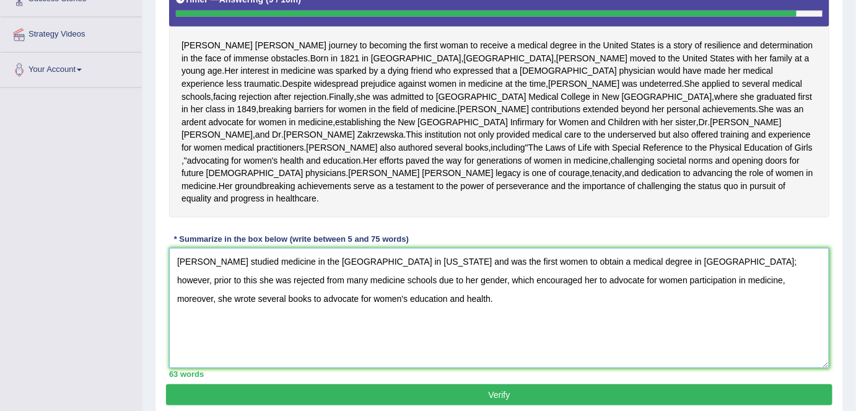
drag, startPoint x: 451, startPoint y: 359, endPoint x: 175, endPoint y: 311, distance: 279.8
click at [175, 311] on textarea "[PERSON_NAME] studied medicine in the [GEOGRAPHIC_DATA] in [US_STATE] and was t…" at bounding box center [499, 308] width 660 height 120
type textarea "[PERSON_NAME] studied medicine in the [GEOGRAPHIC_DATA] in [US_STATE] and was t…"
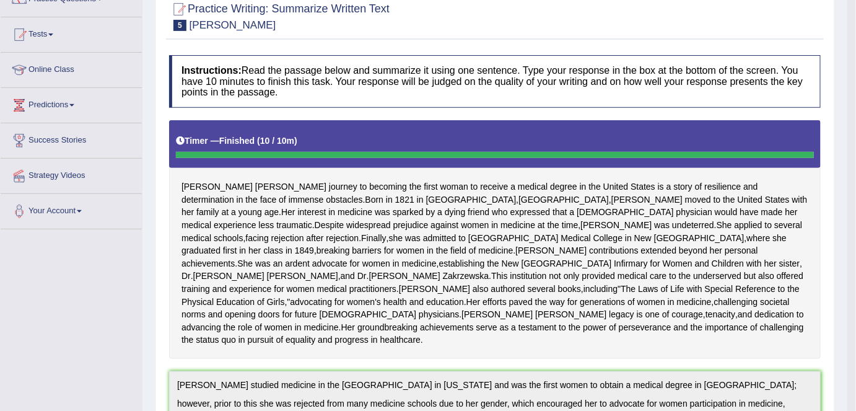
scroll to position [0, 0]
